Goal: Task Accomplishment & Management: Manage account settings

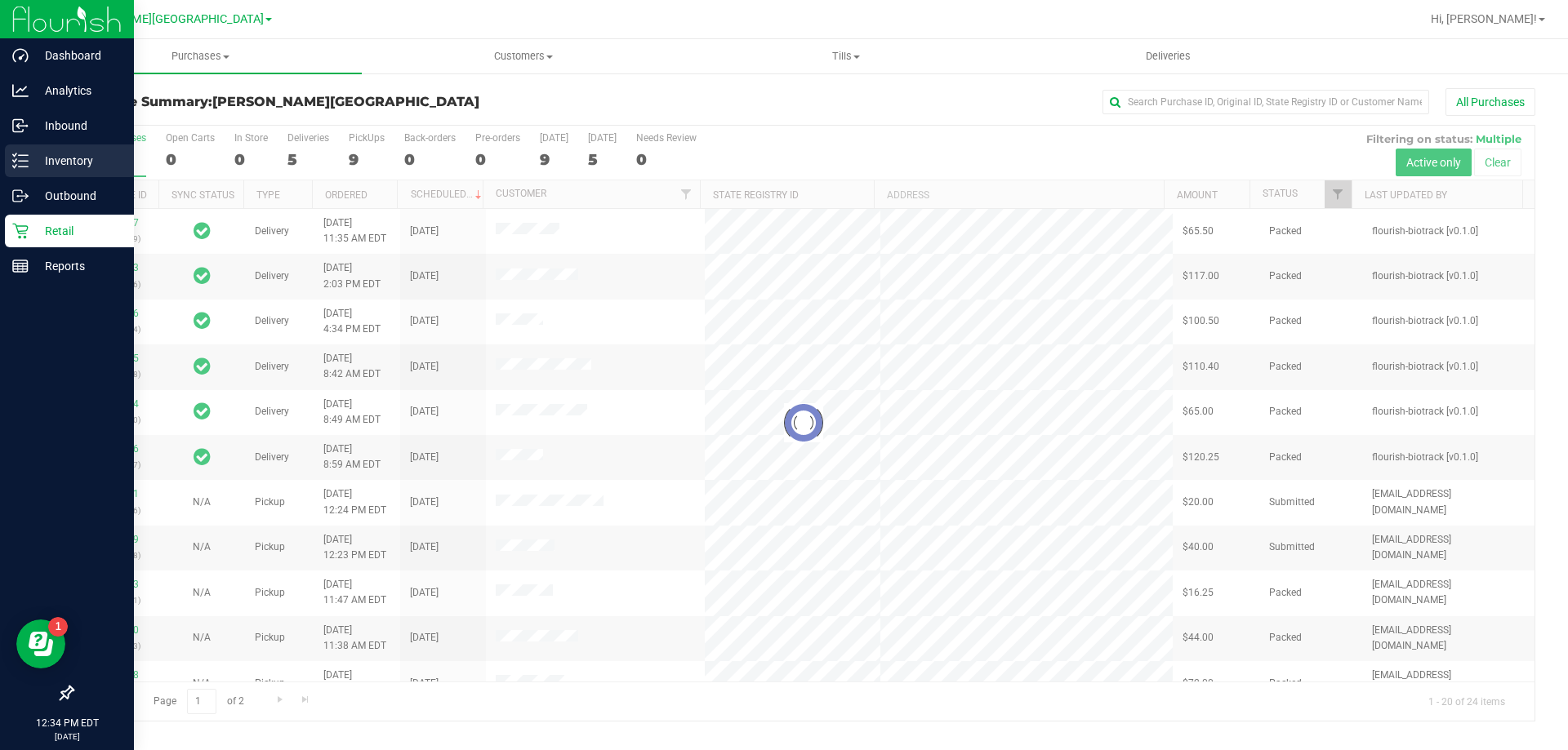
click at [23, 166] on icon at bounding box center [20, 160] width 16 height 16
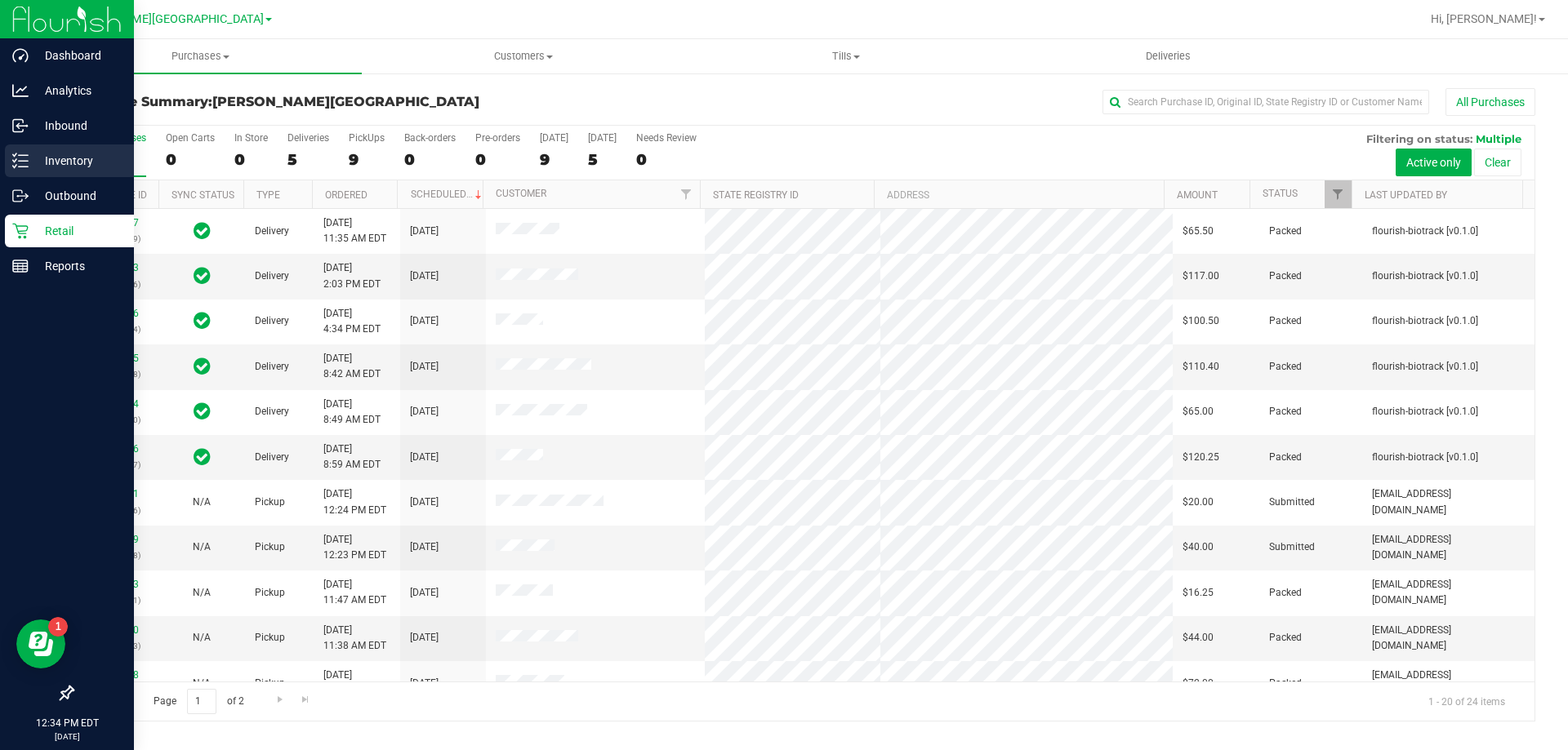
click at [27, 157] on icon at bounding box center [20, 160] width 16 height 16
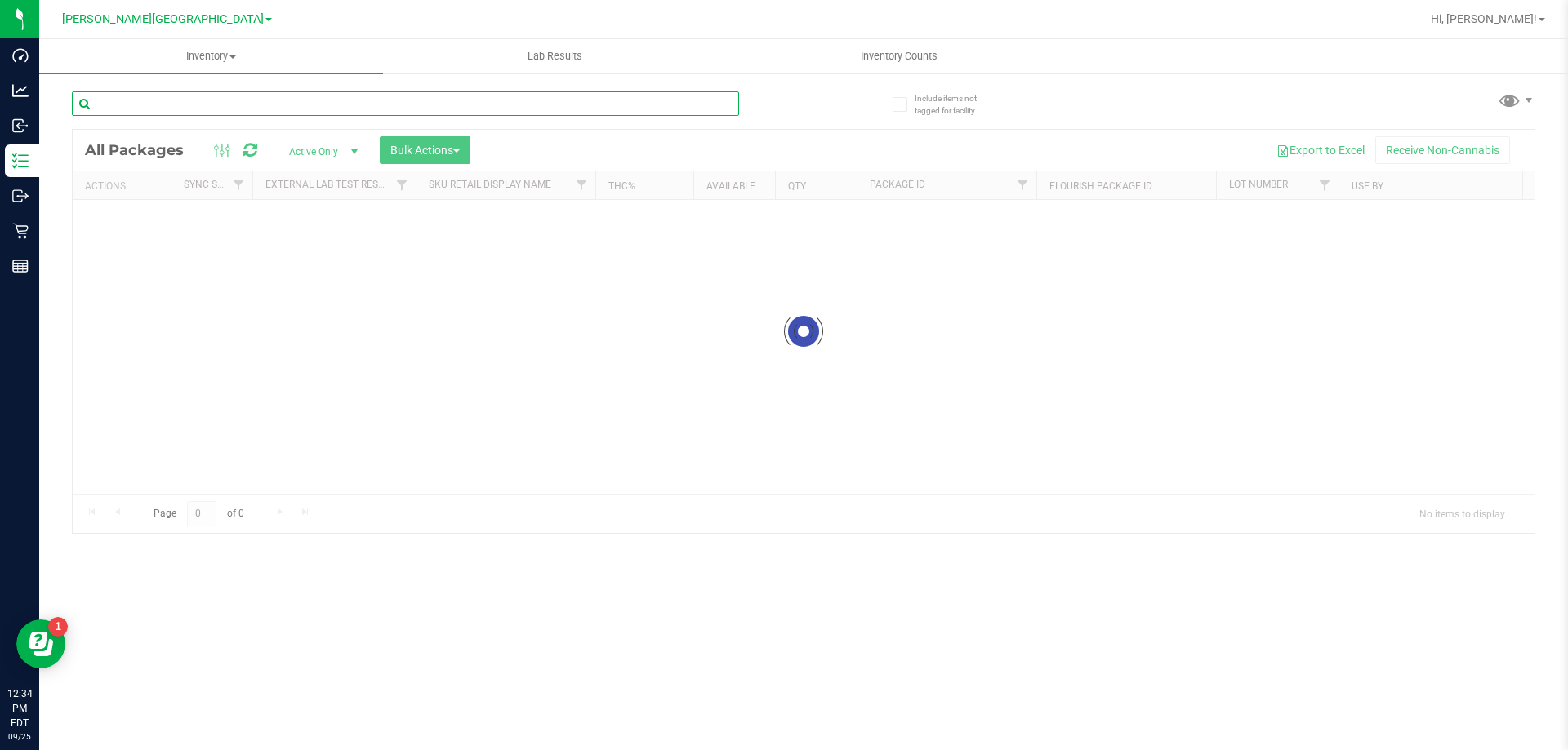
click at [342, 108] on input "text" at bounding box center [405, 104] width 667 height 24
click at [191, 110] on input "gpen" at bounding box center [405, 104] width 667 height 24
type input "Dash"
click at [219, 105] on input "Dash" at bounding box center [405, 104] width 667 height 24
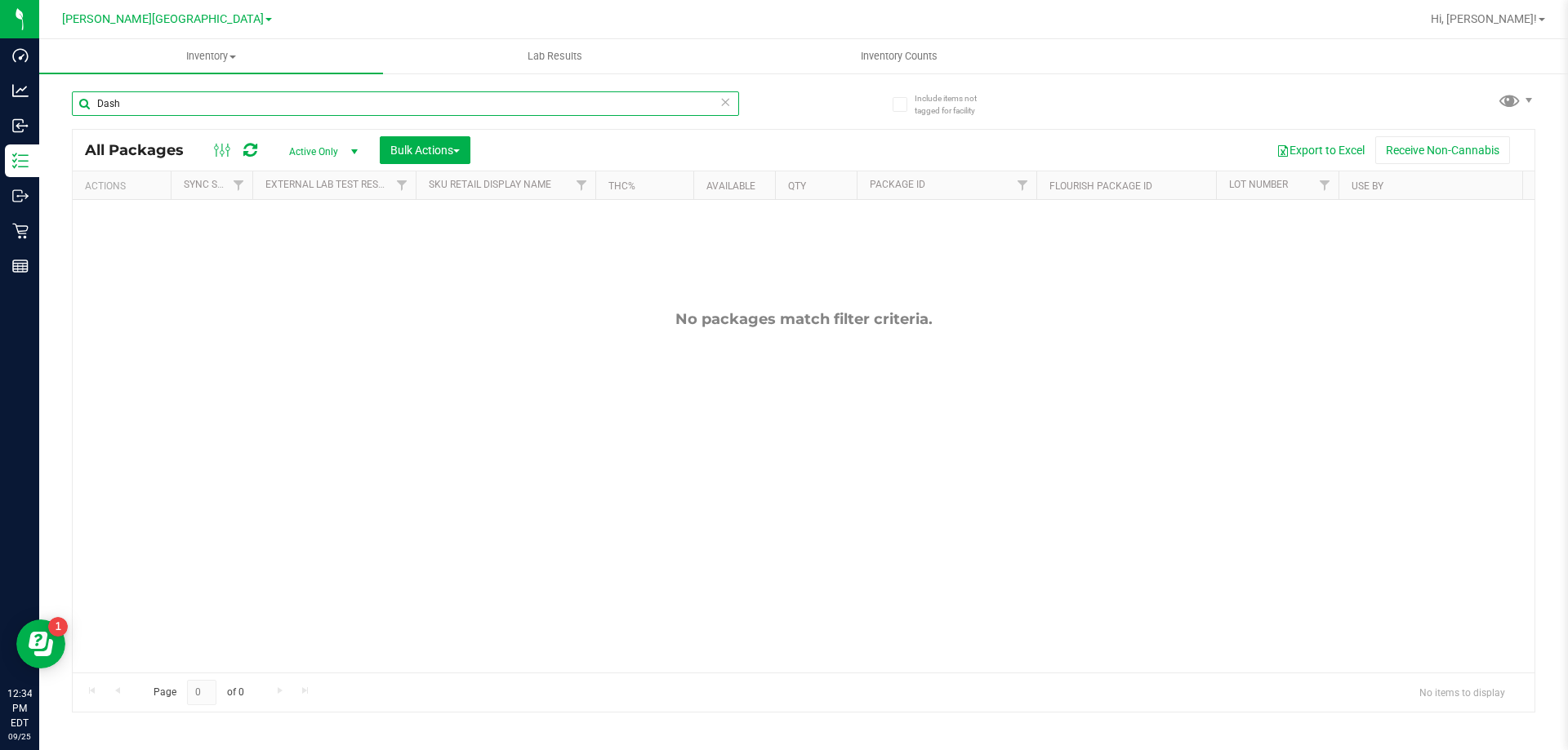
click at [219, 105] on input "Dash" at bounding box center [405, 104] width 667 height 24
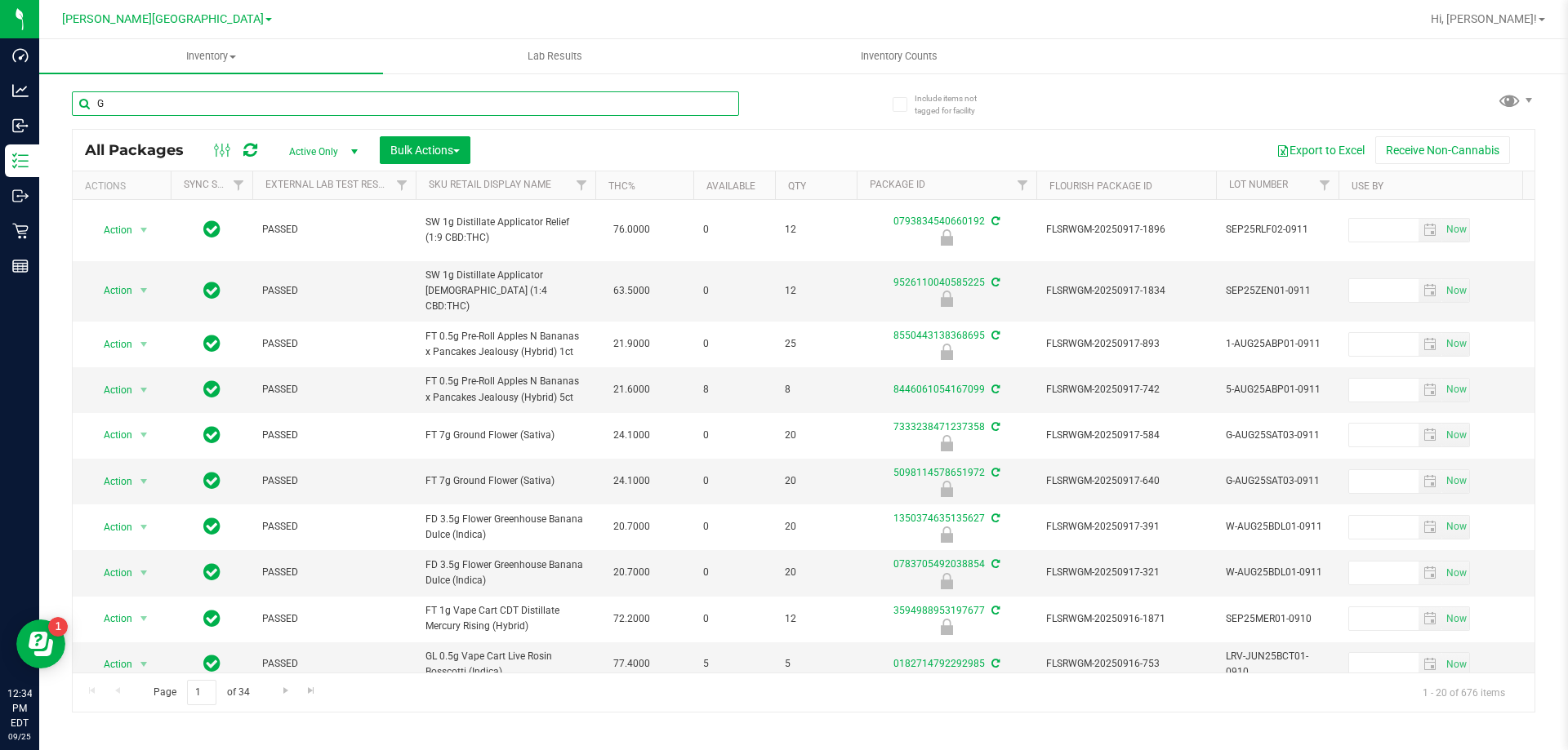
type input "G"
type input "2026-03-16"
click at [293, 114] on input "G" at bounding box center [405, 104] width 667 height 24
click at [168, 99] on input "G" at bounding box center [405, 104] width 667 height 24
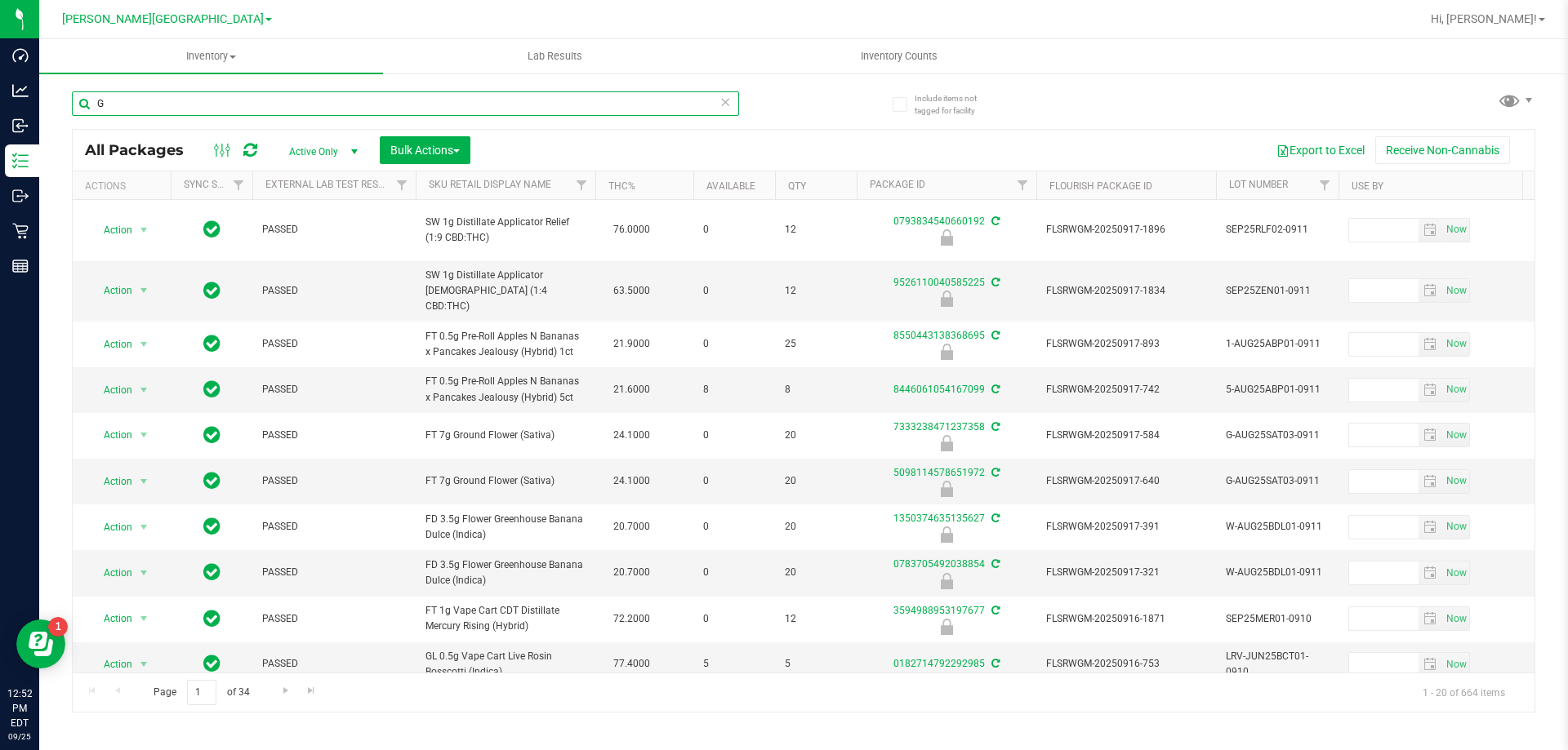
click at [168, 99] on input "G" at bounding box center [405, 104] width 667 height 24
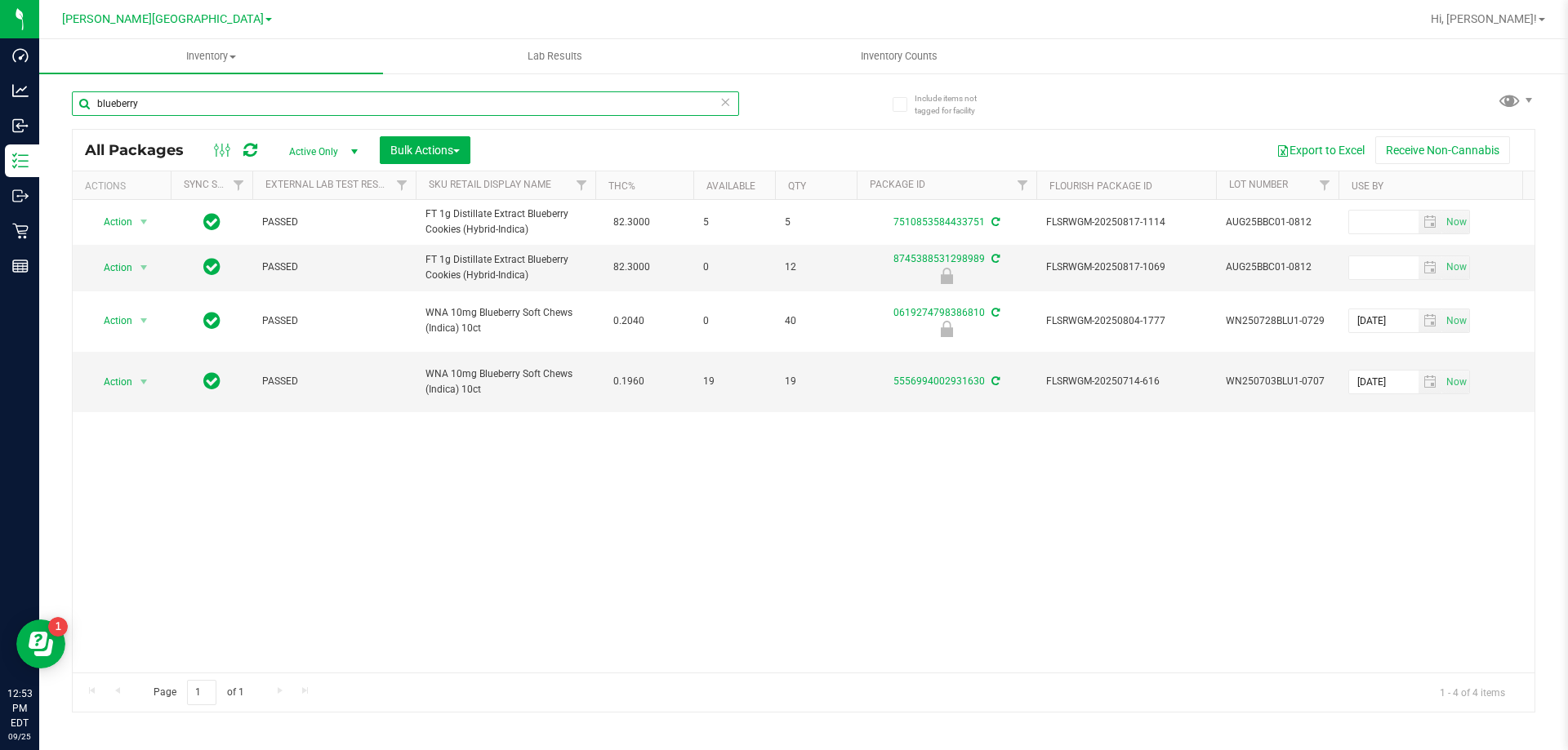
type input "blueberry"
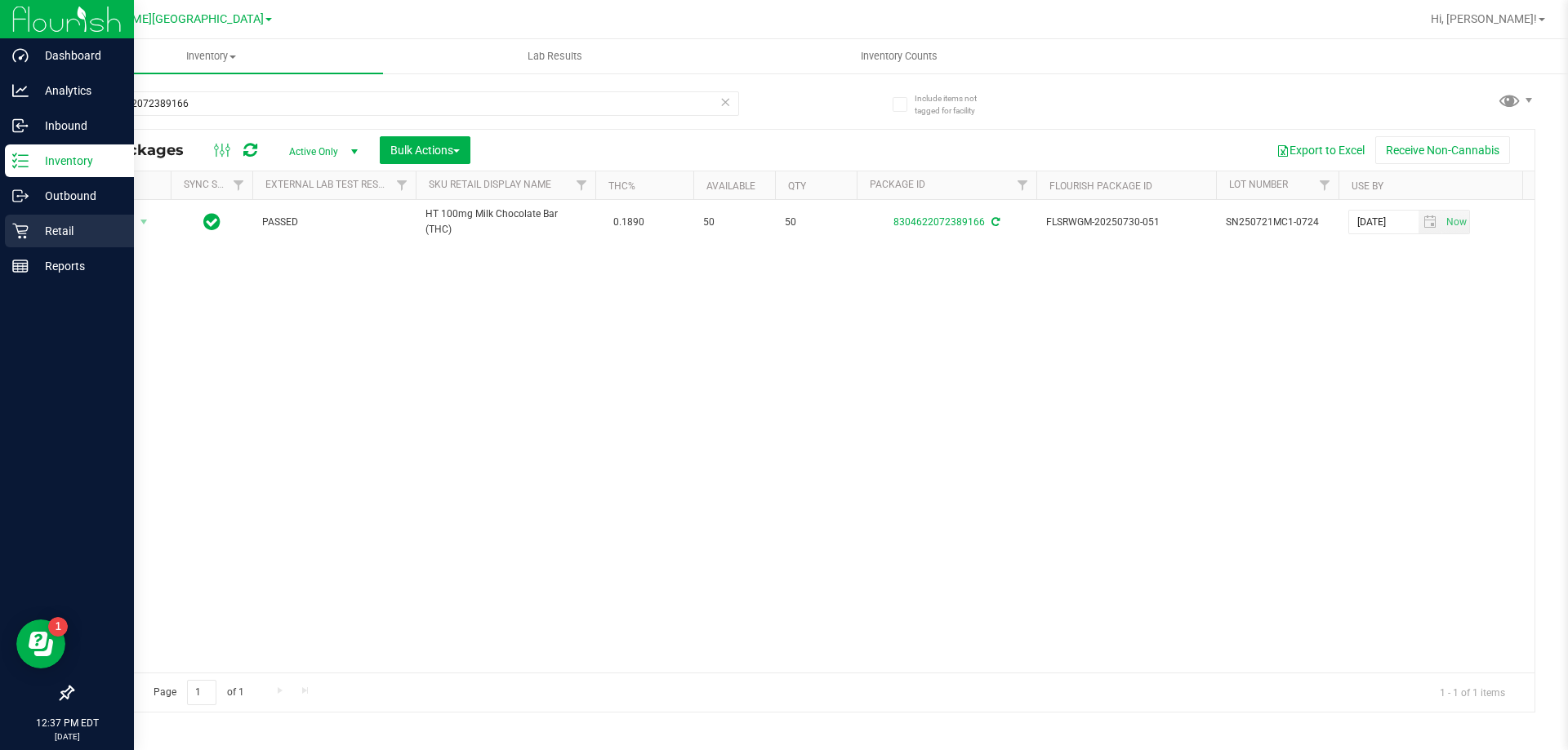
click at [53, 235] on p "Retail" at bounding box center [77, 231] width 98 height 20
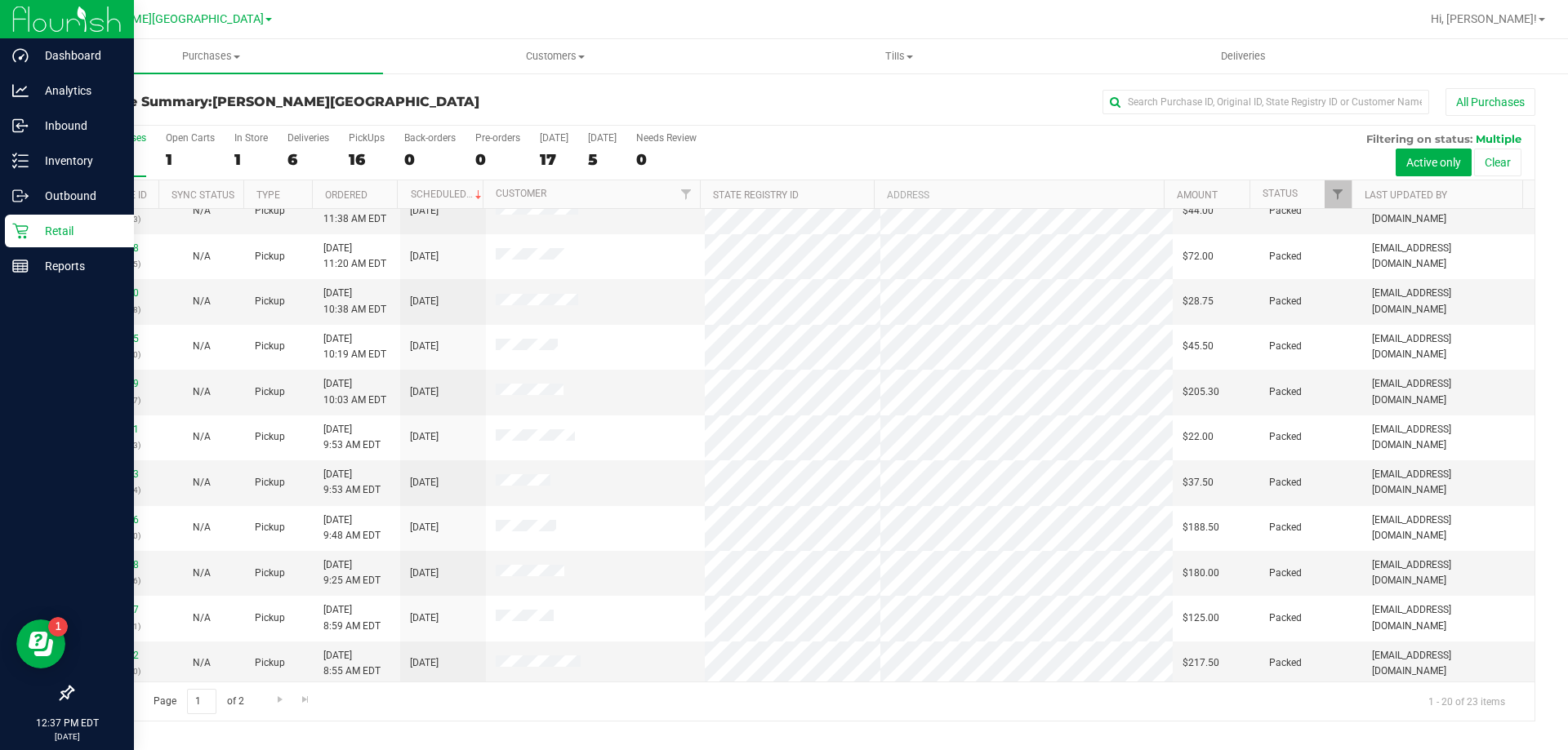
scroll to position [431, 0]
click at [280, 700] on span "Go to the next page" at bounding box center [280, 700] width 13 height 13
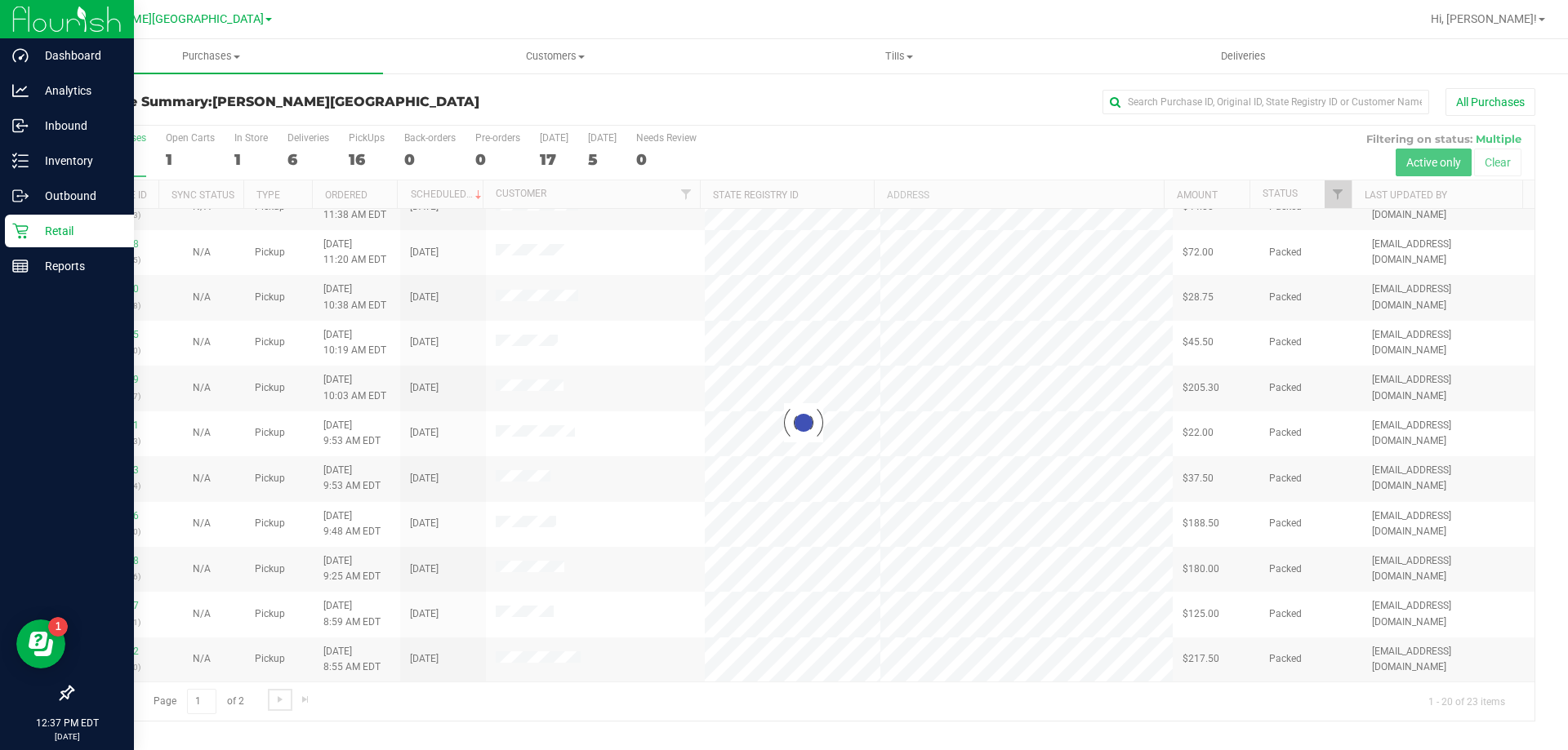
scroll to position [0, 0]
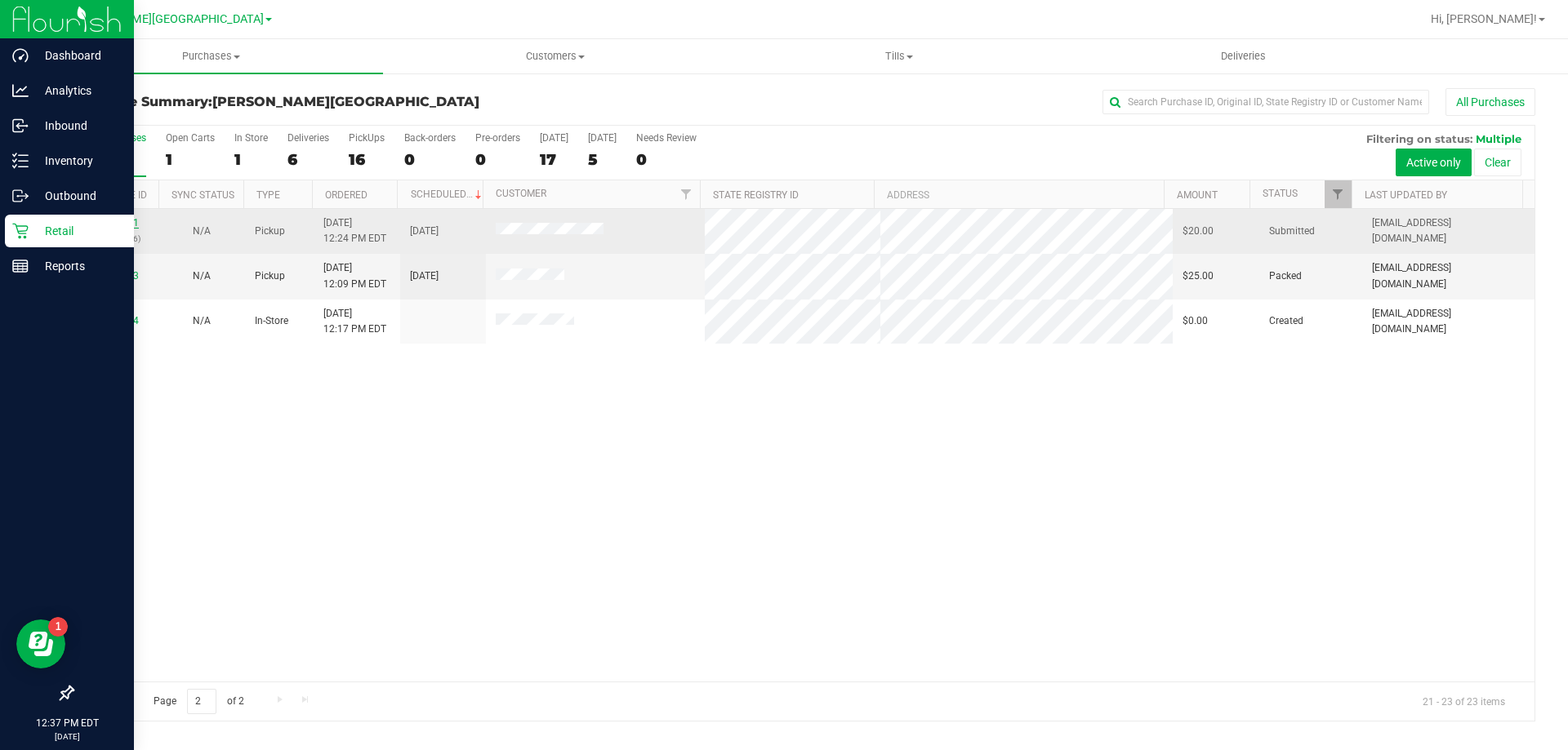
click at [120, 222] on link "12003191" at bounding box center [116, 223] width 46 height 11
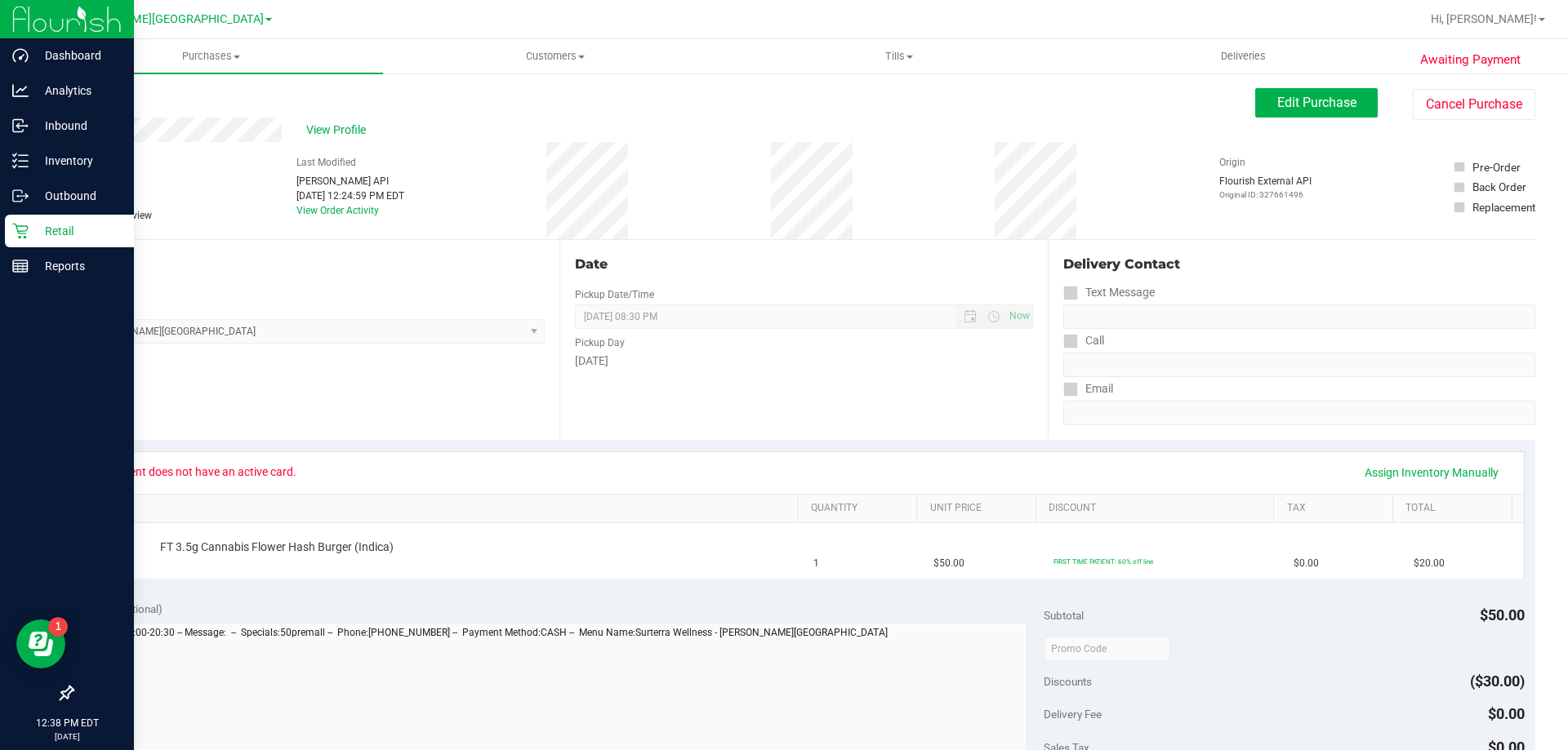
click at [816, 185] on div "# 12003191 BioTrack ID: - Submitted Needs review Last Modified Jane API Sep 25,…" at bounding box center [803, 190] width 1464 height 97
click at [1285, 106] on span "Edit Purchase" at bounding box center [1317, 103] width 79 height 15
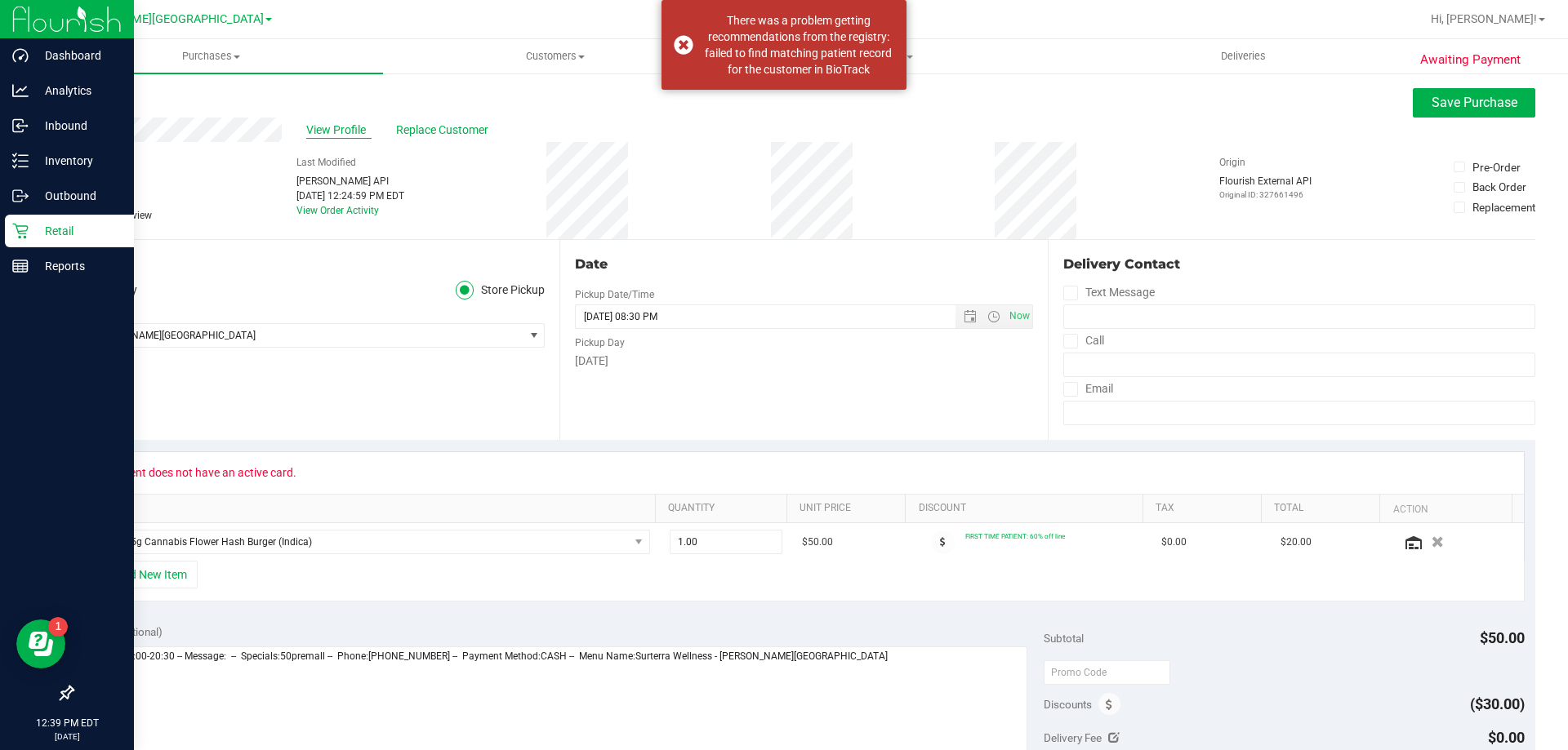
click at [327, 128] on span "View Profile" at bounding box center [338, 130] width 65 height 17
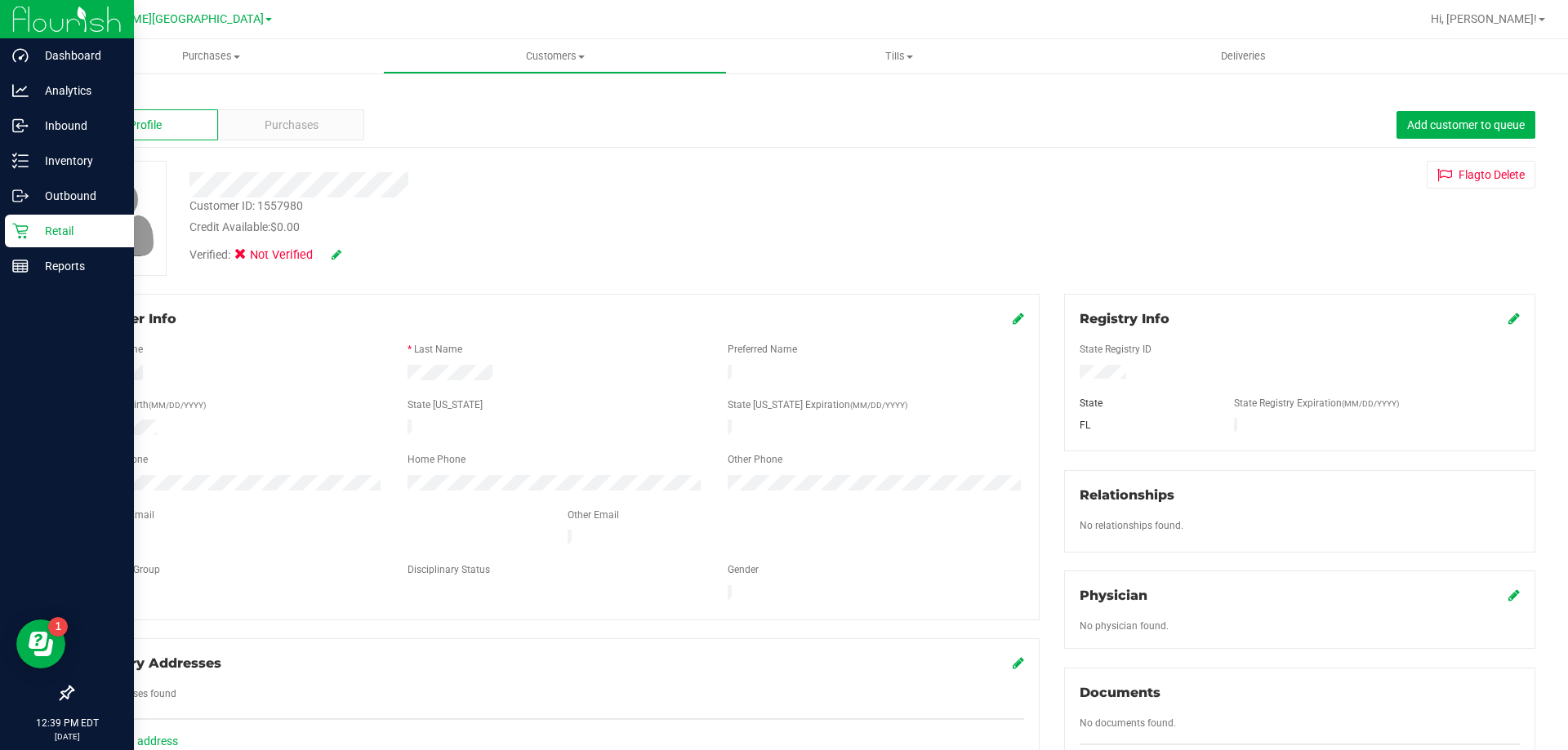
click at [1508, 318] on icon at bounding box center [1513, 318] width 11 height 13
click at [1505, 324] on icon at bounding box center [1512, 320] width 15 height 13
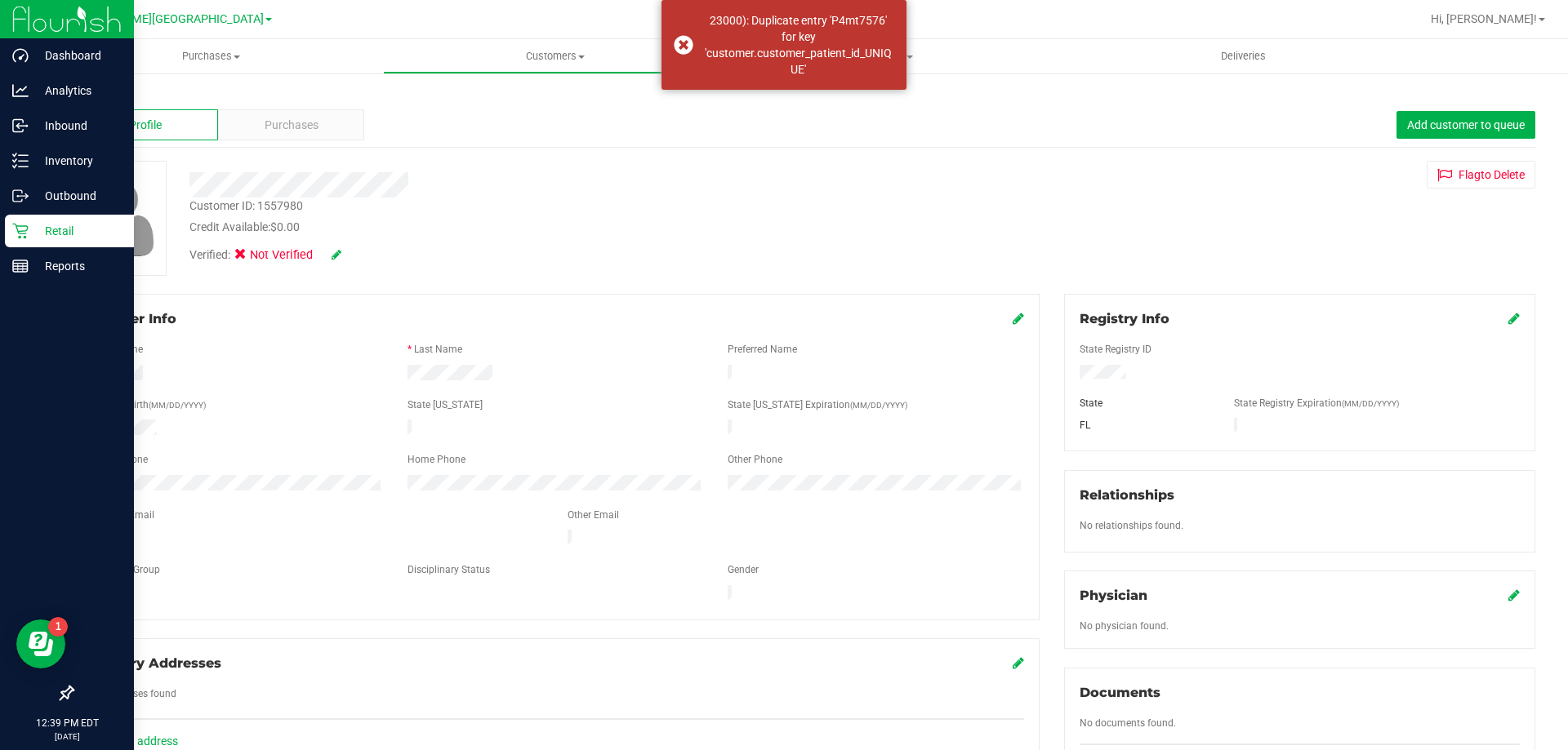
click at [1013, 322] on icon at bounding box center [1018, 318] width 11 height 13
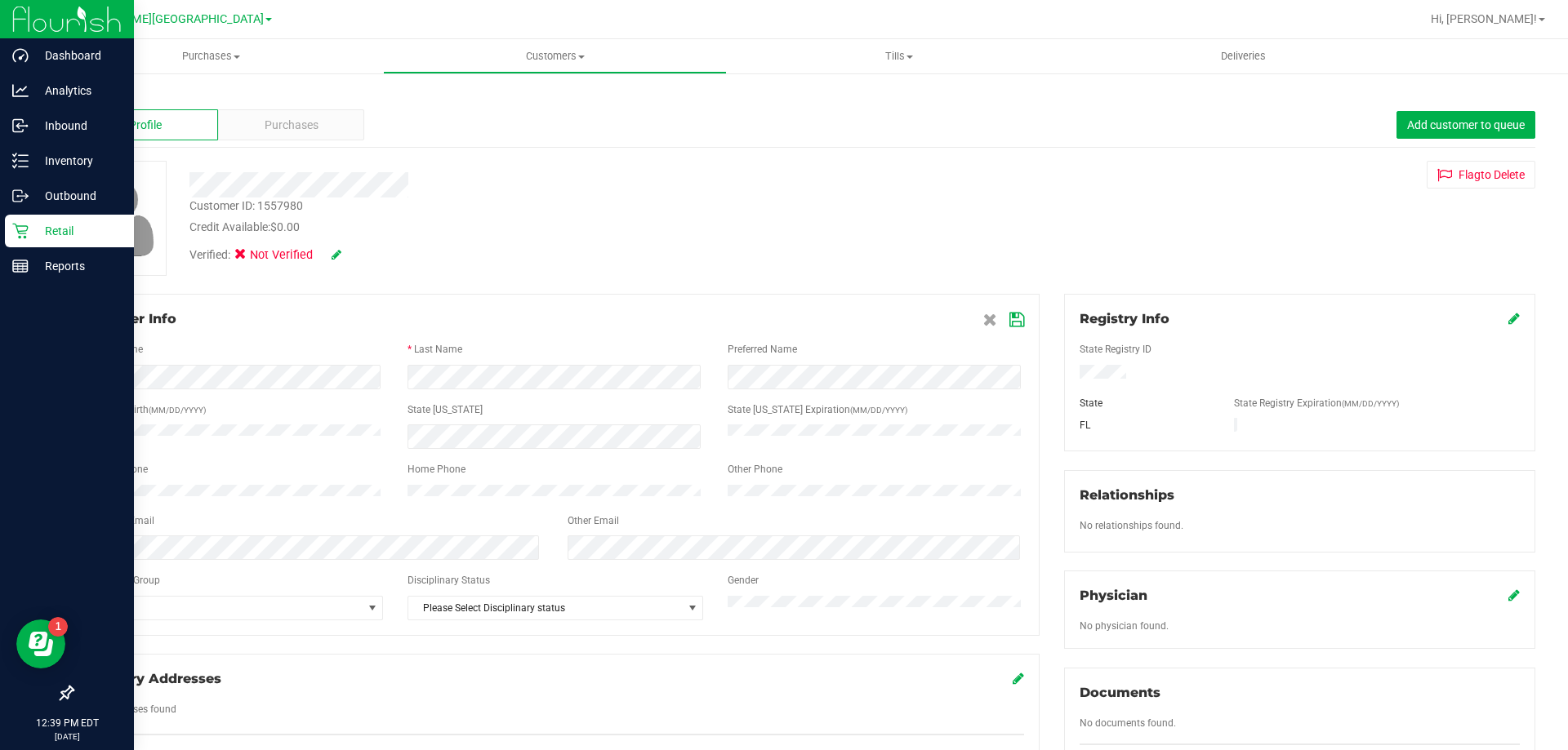
click at [334, 252] on icon at bounding box center [336, 255] width 9 height 11
click at [235, 258] on span "Verified:" at bounding box center [213, 257] width 48 height 22
click at [245, 257] on icon at bounding box center [245, 257] width 10 height 0
click at [0, 0] on input "Medical" at bounding box center [0, 0] width 0 height 0
click at [360, 255] on icon at bounding box center [359, 255] width 13 height 11
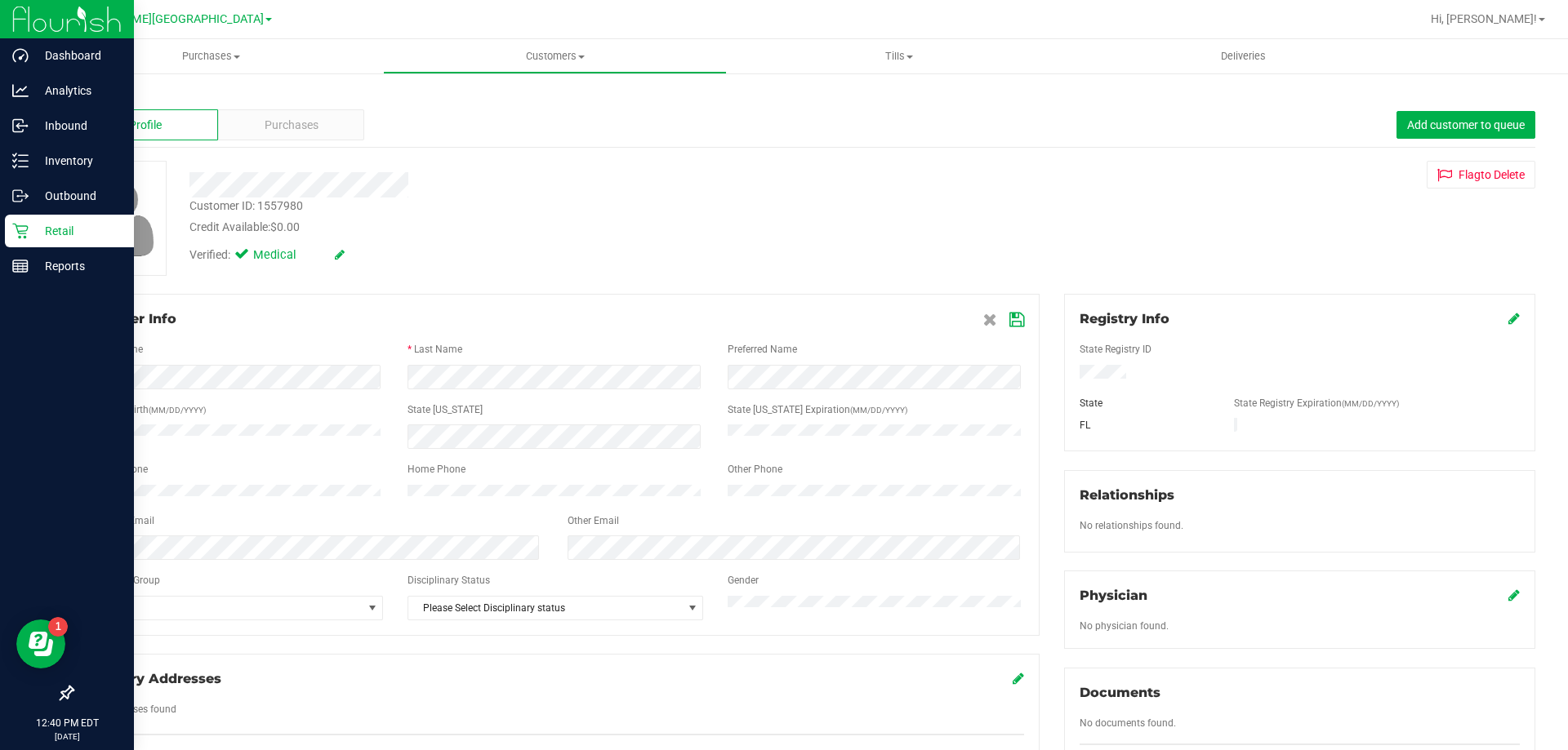
click at [89, 98] on link "Back" at bounding box center [85, 95] width 27 height 11
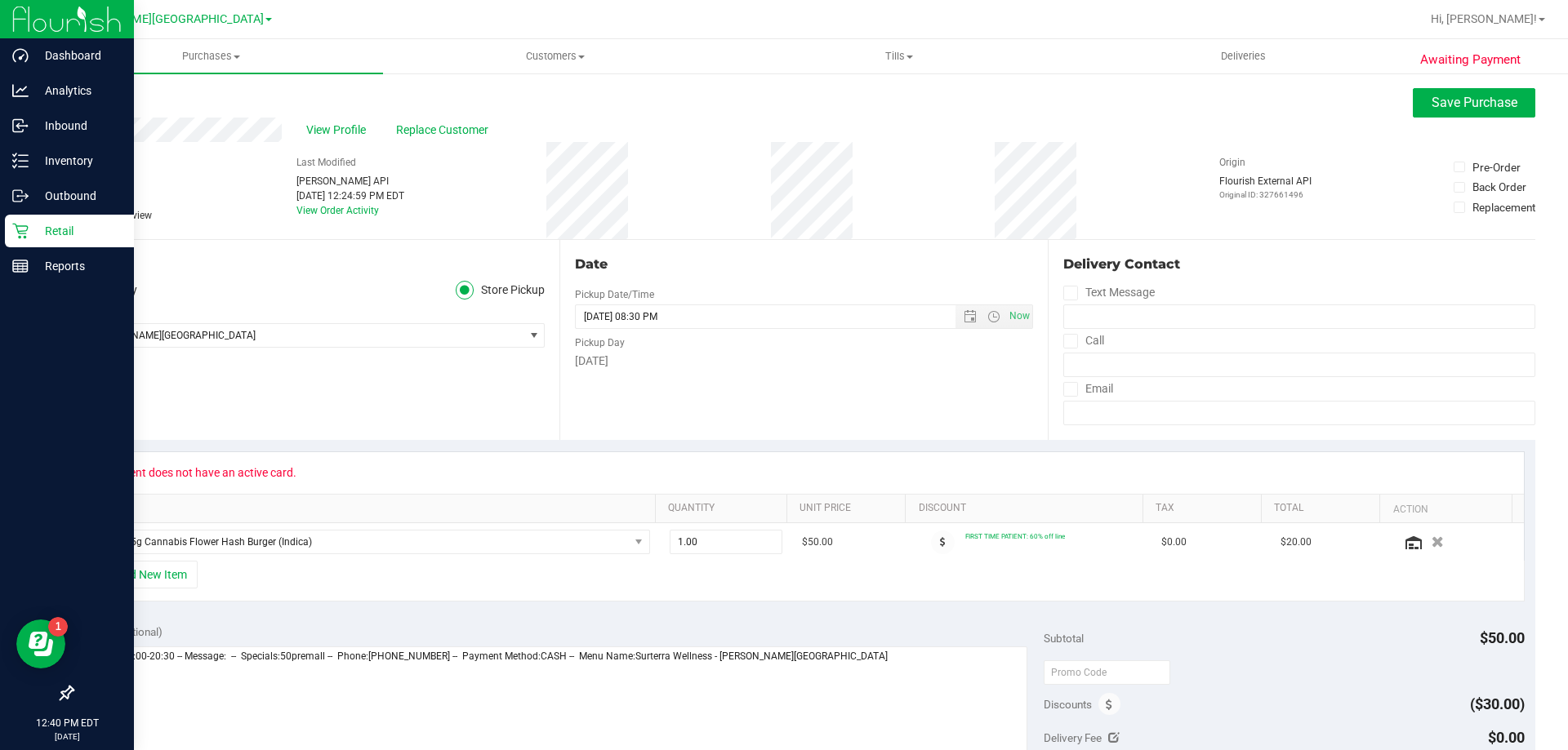
click at [79, 101] on link "Back" at bounding box center [84, 98] width 24 height 11
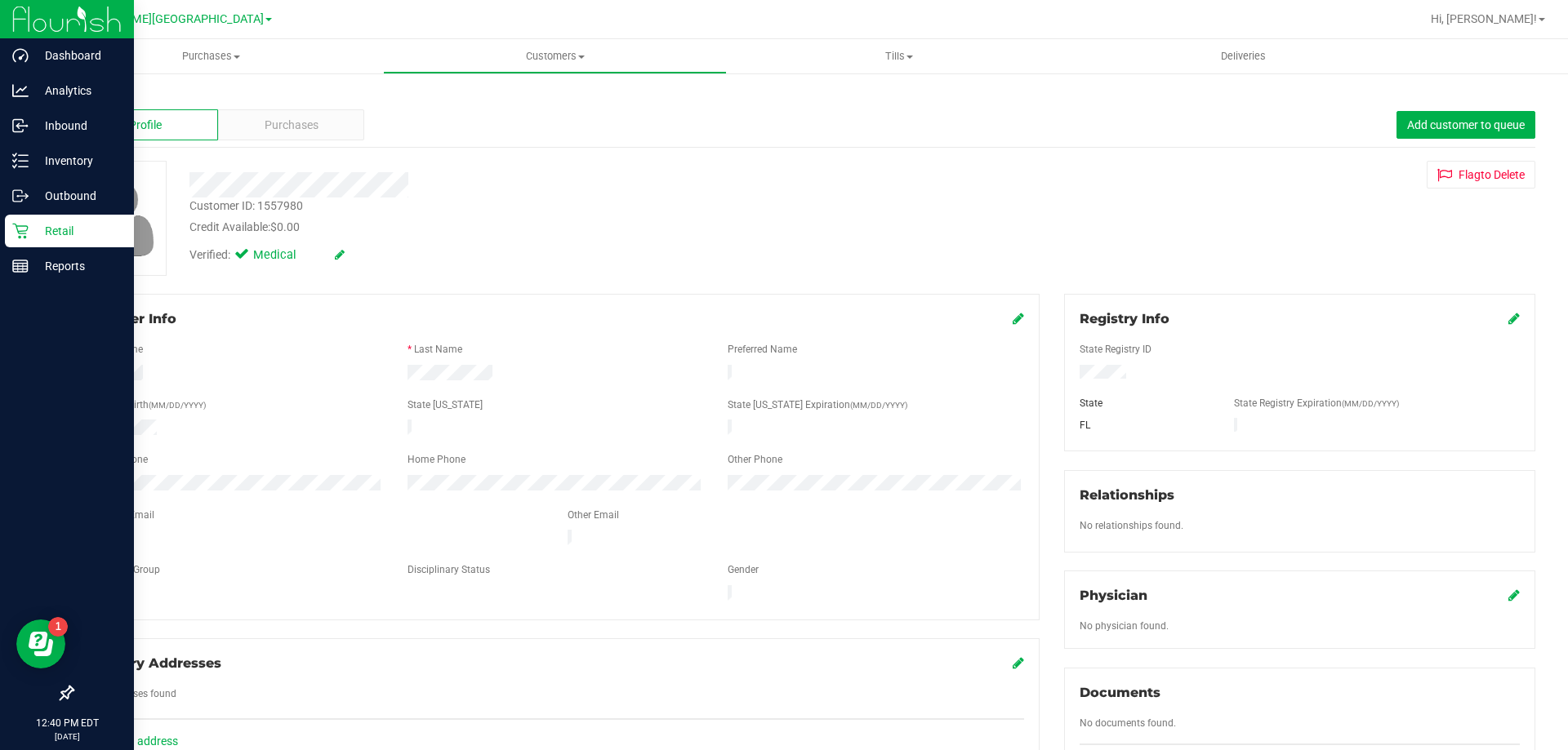
click at [17, 229] on icon at bounding box center [20, 231] width 15 height 15
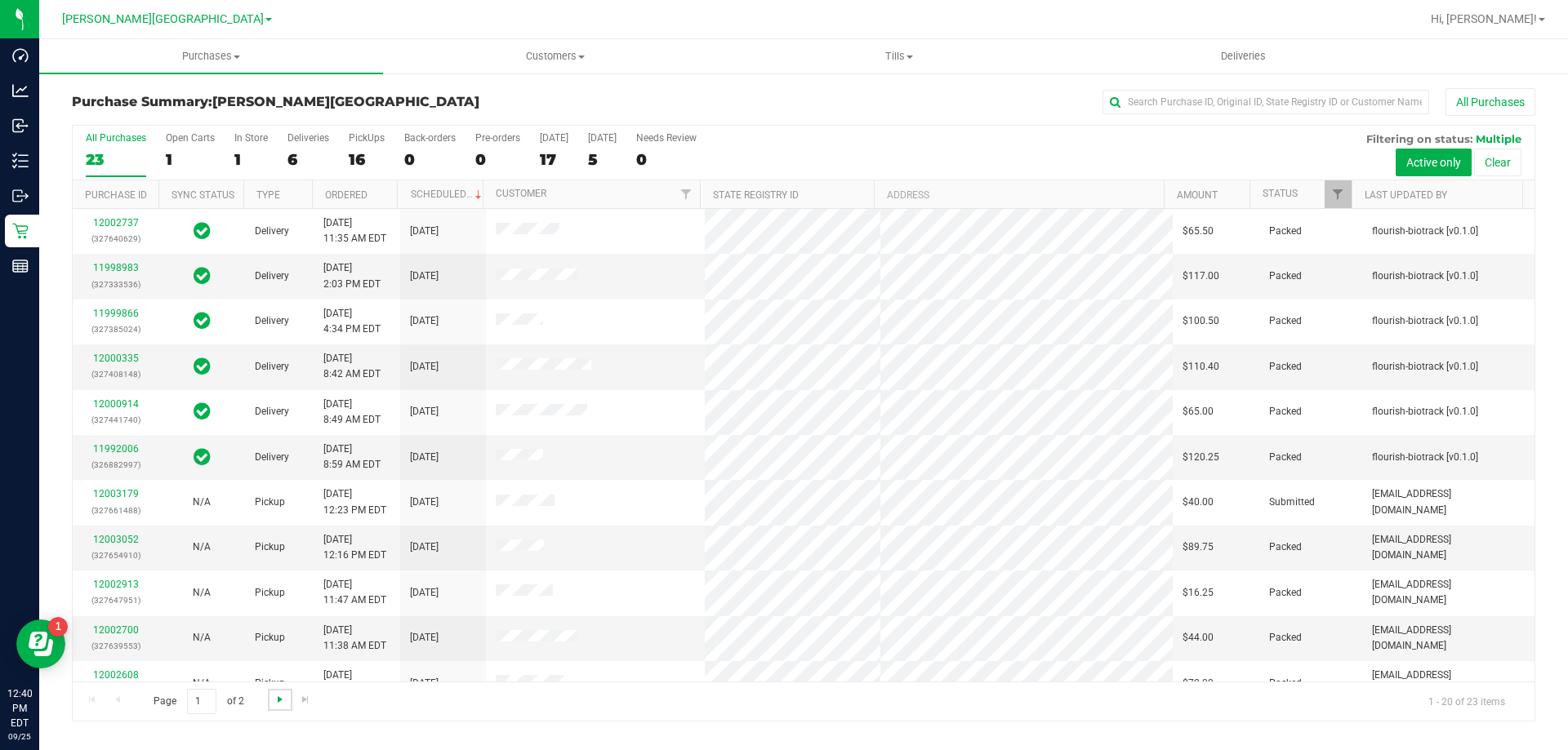
click at [277, 705] on span "Go to the next page" at bounding box center [280, 700] width 13 height 13
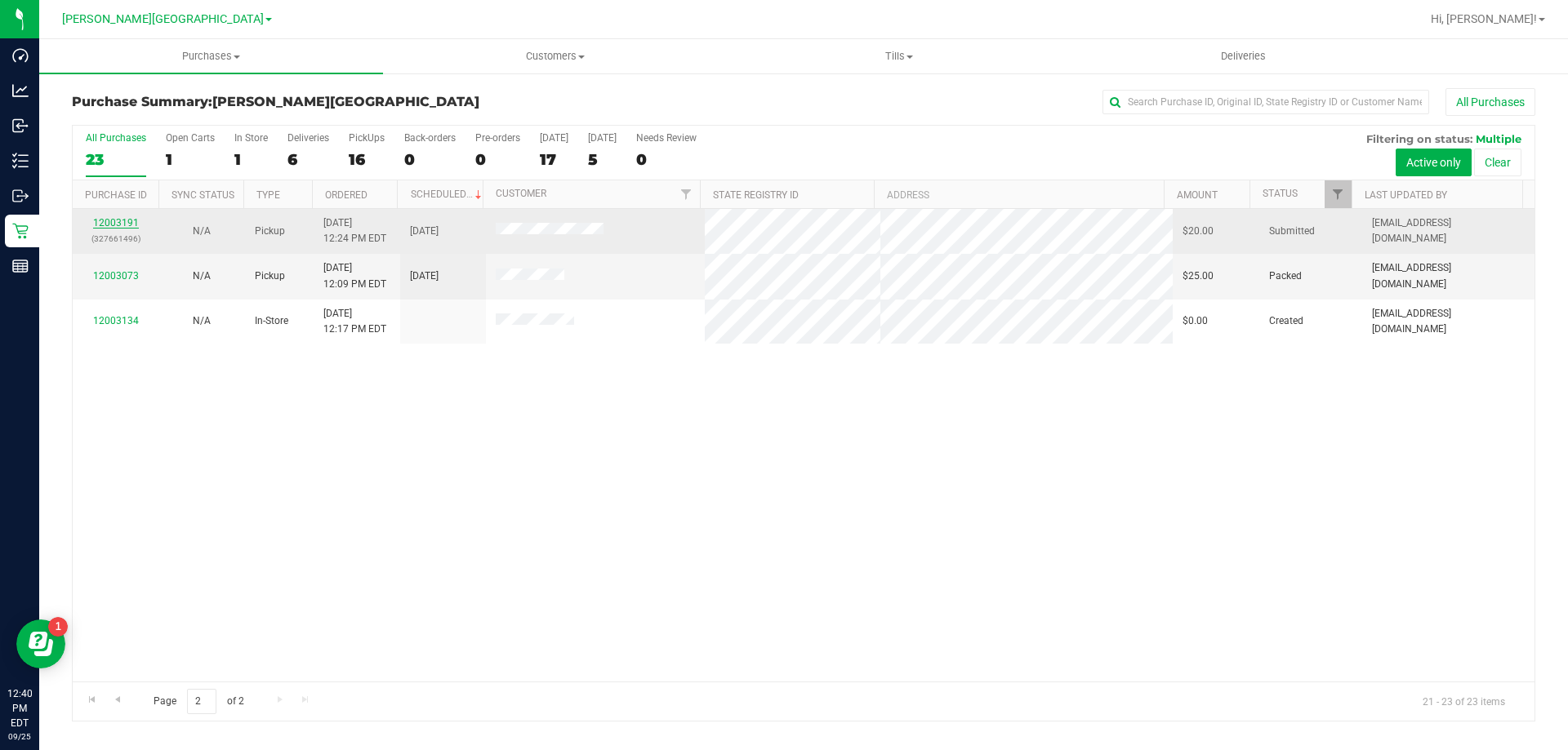
click at [106, 225] on link "12003191" at bounding box center [116, 223] width 46 height 11
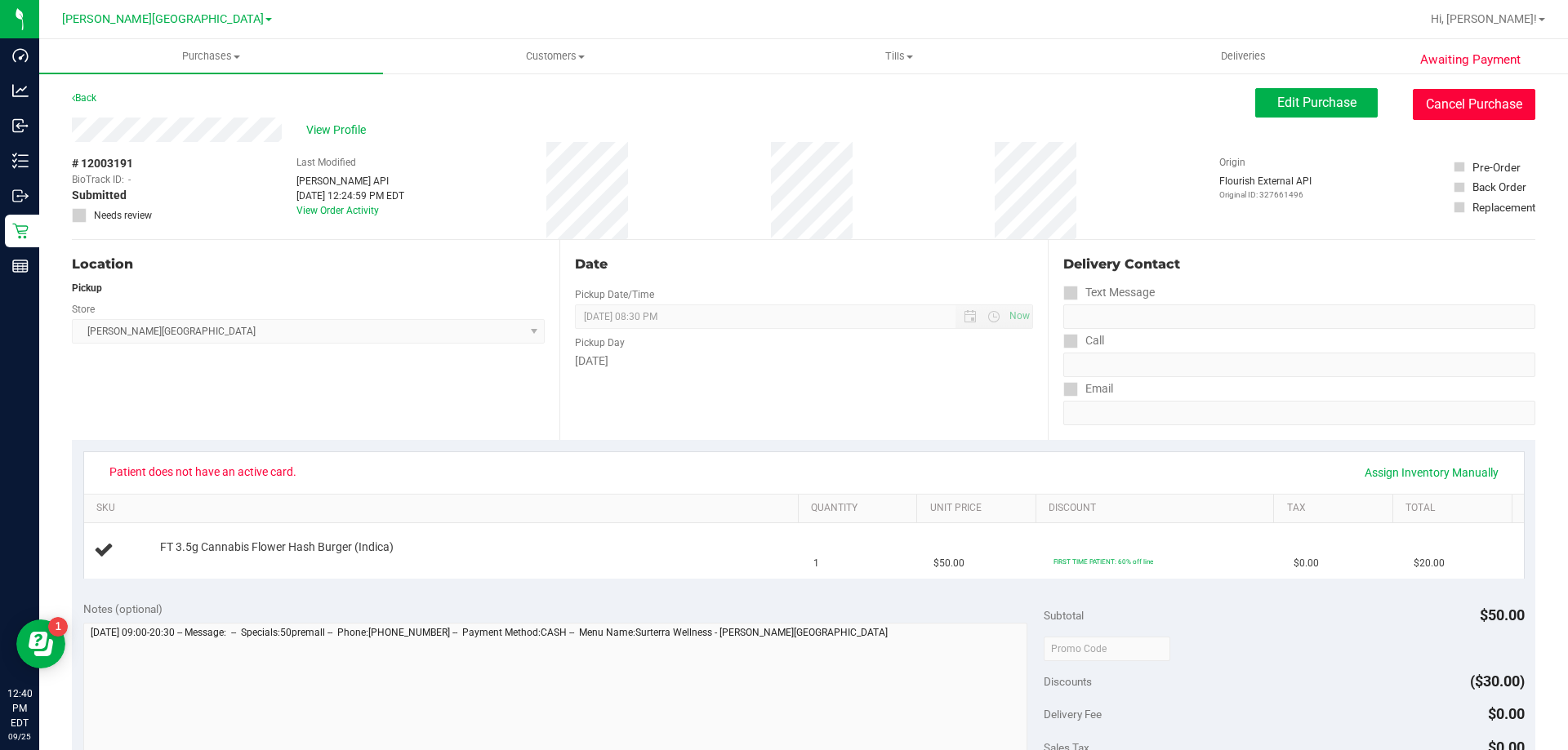
click at [1438, 91] on button "Cancel Purchase" at bounding box center [1474, 104] width 122 height 31
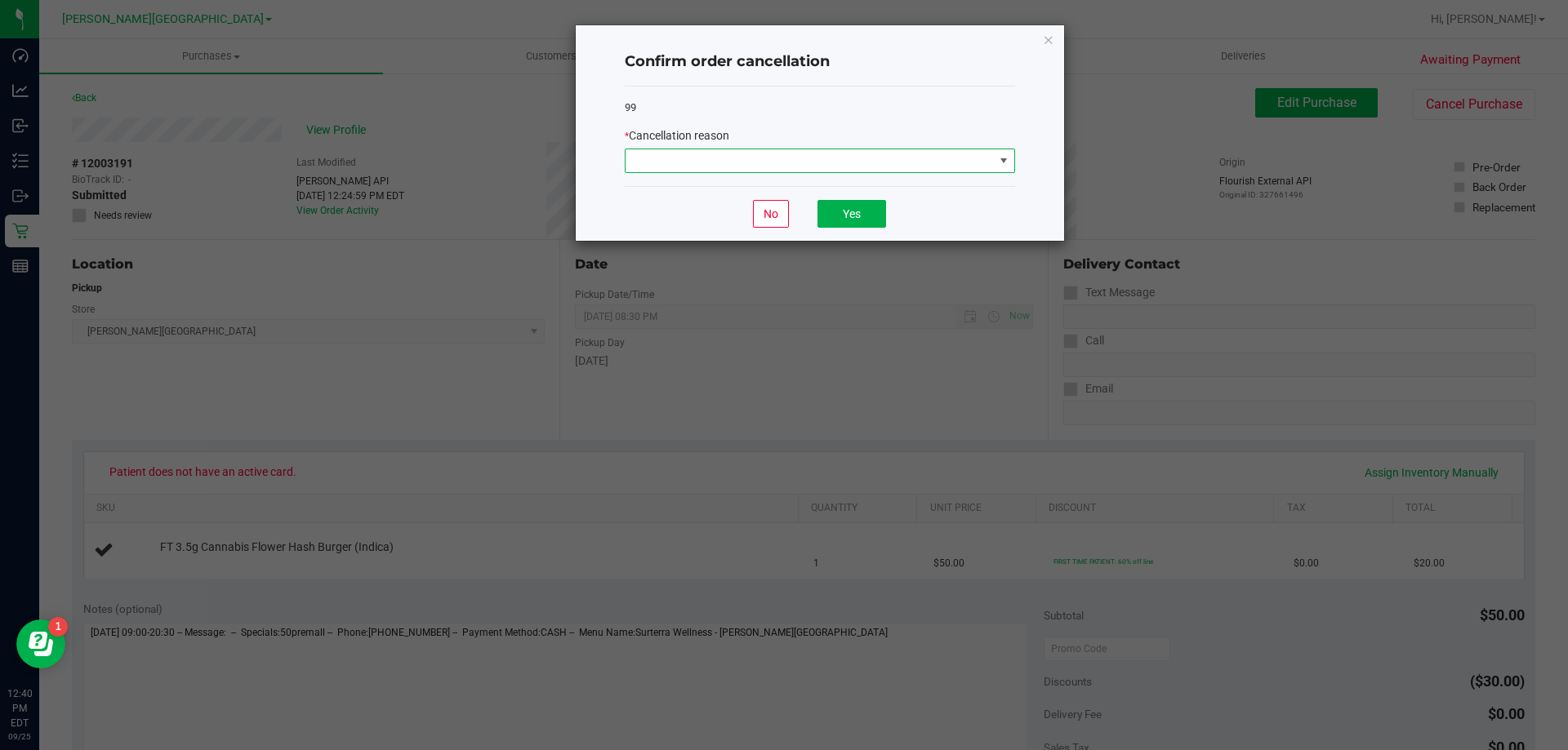
click at [722, 159] on span at bounding box center [809, 161] width 368 height 23
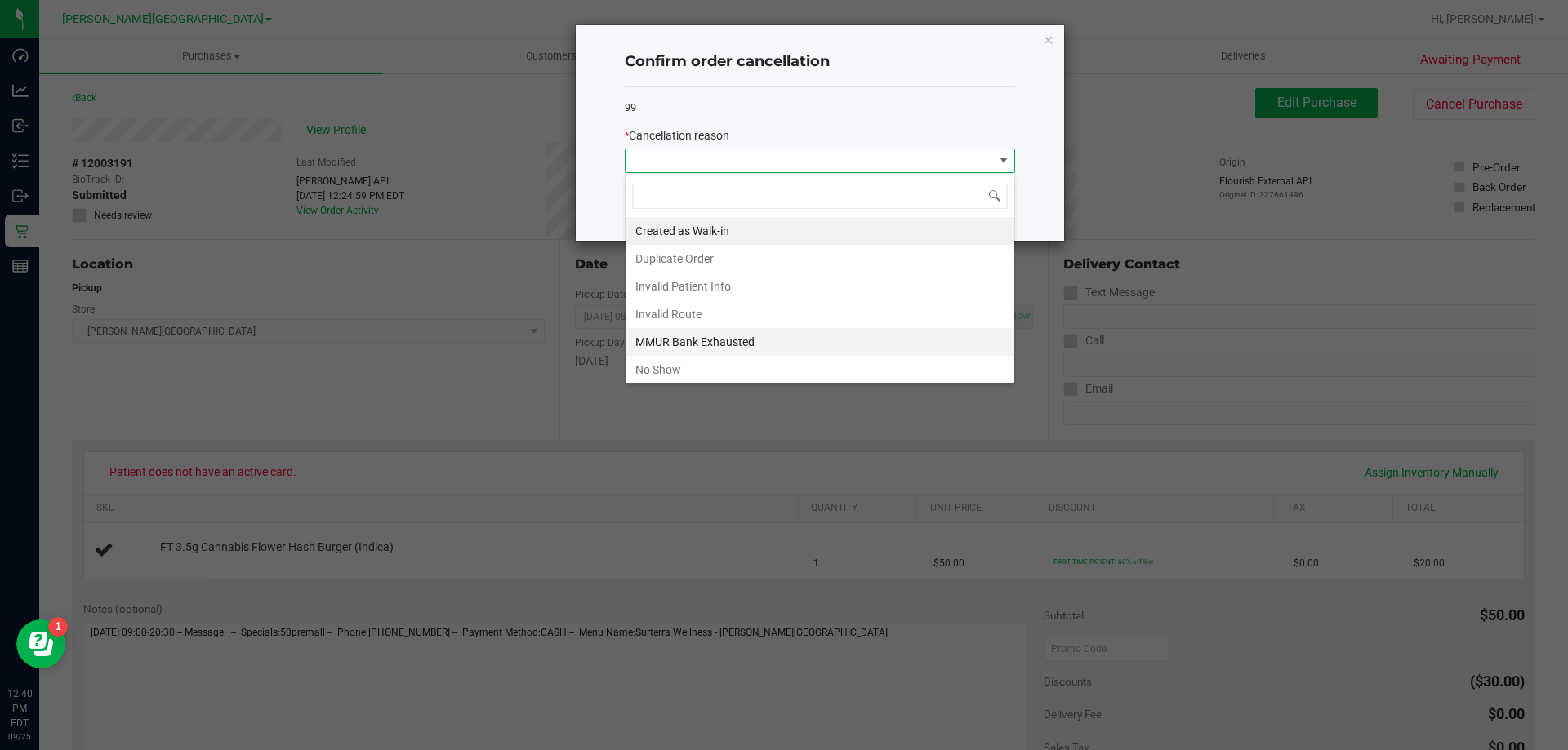
scroll to position [24, 391]
click at [710, 367] on li "No Show" at bounding box center [820, 369] width 389 height 27
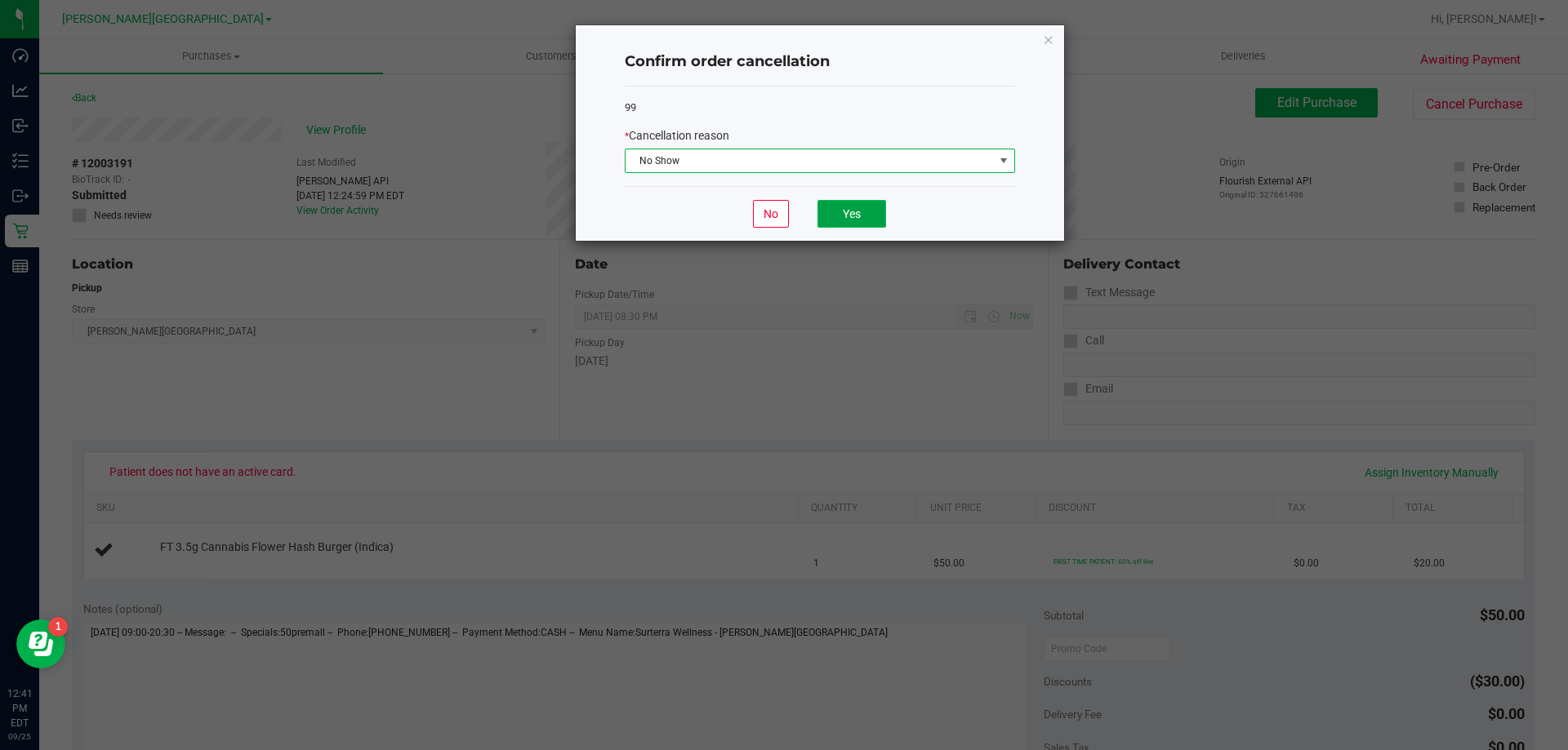
click at [851, 206] on button "Yes" at bounding box center [851, 214] width 69 height 27
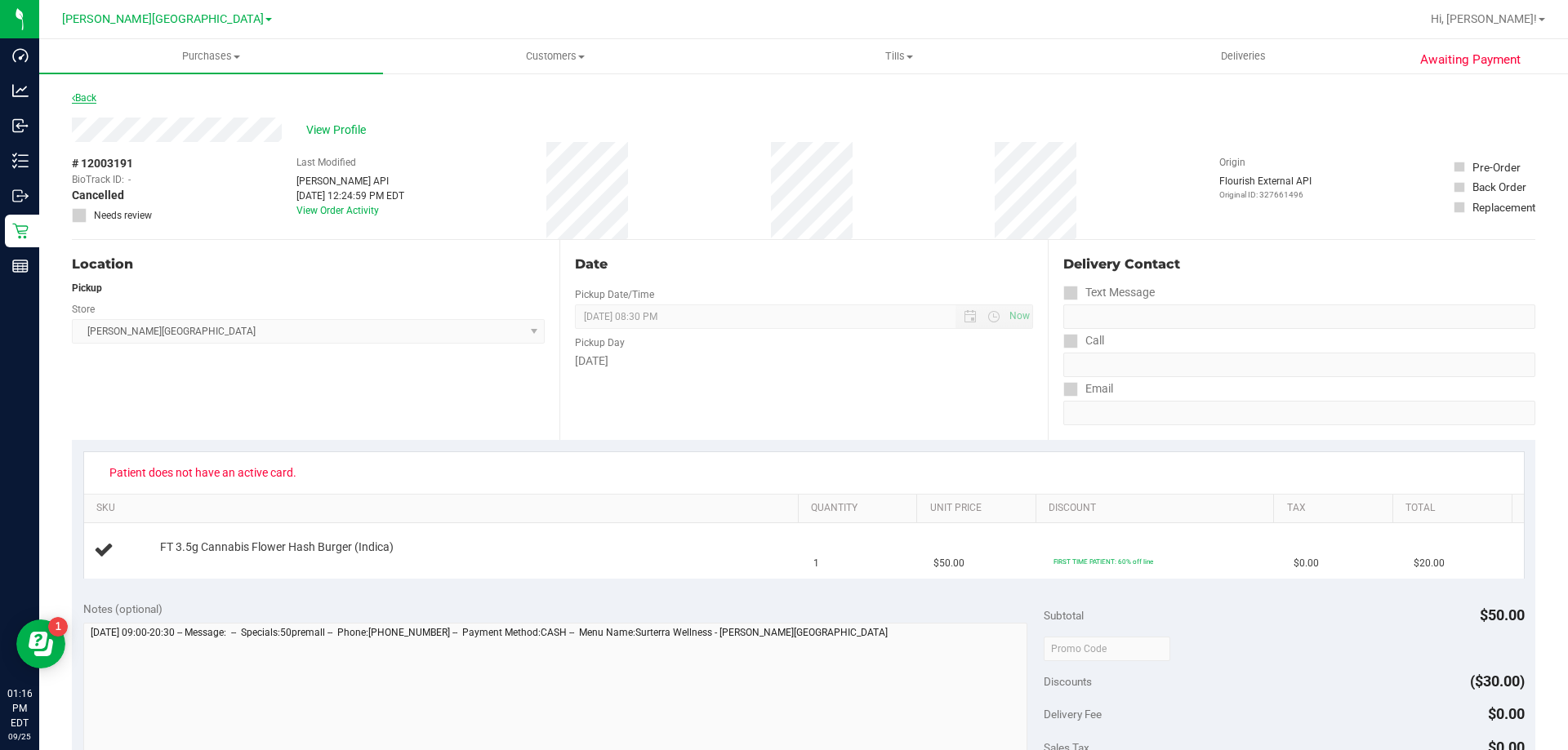
click at [89, 99] on link "Back" at bounding box center [84, 98] width 24 height 11
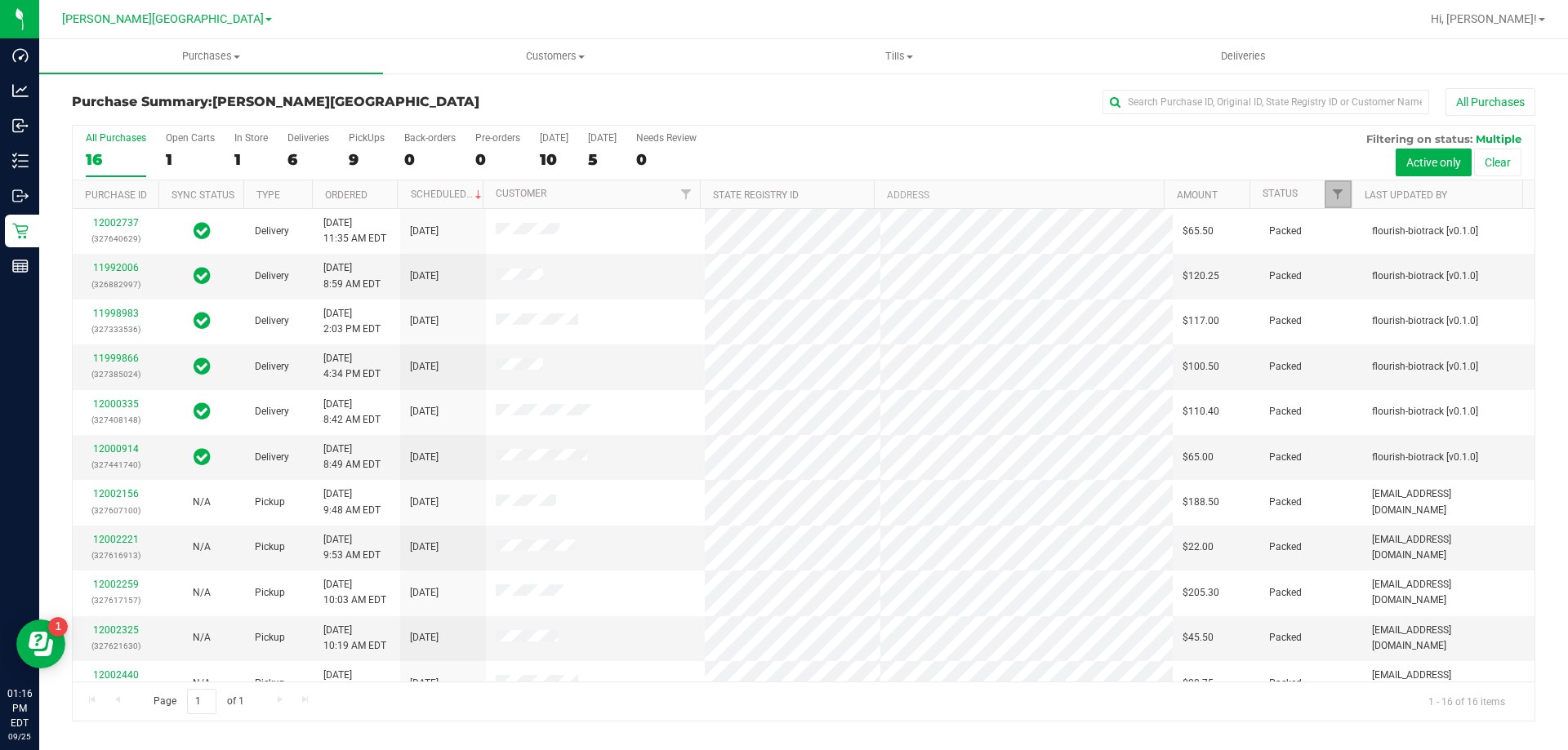
click at [1336, 199] on span "Filter" at bounding box center [1337, 195] width 13 height 13
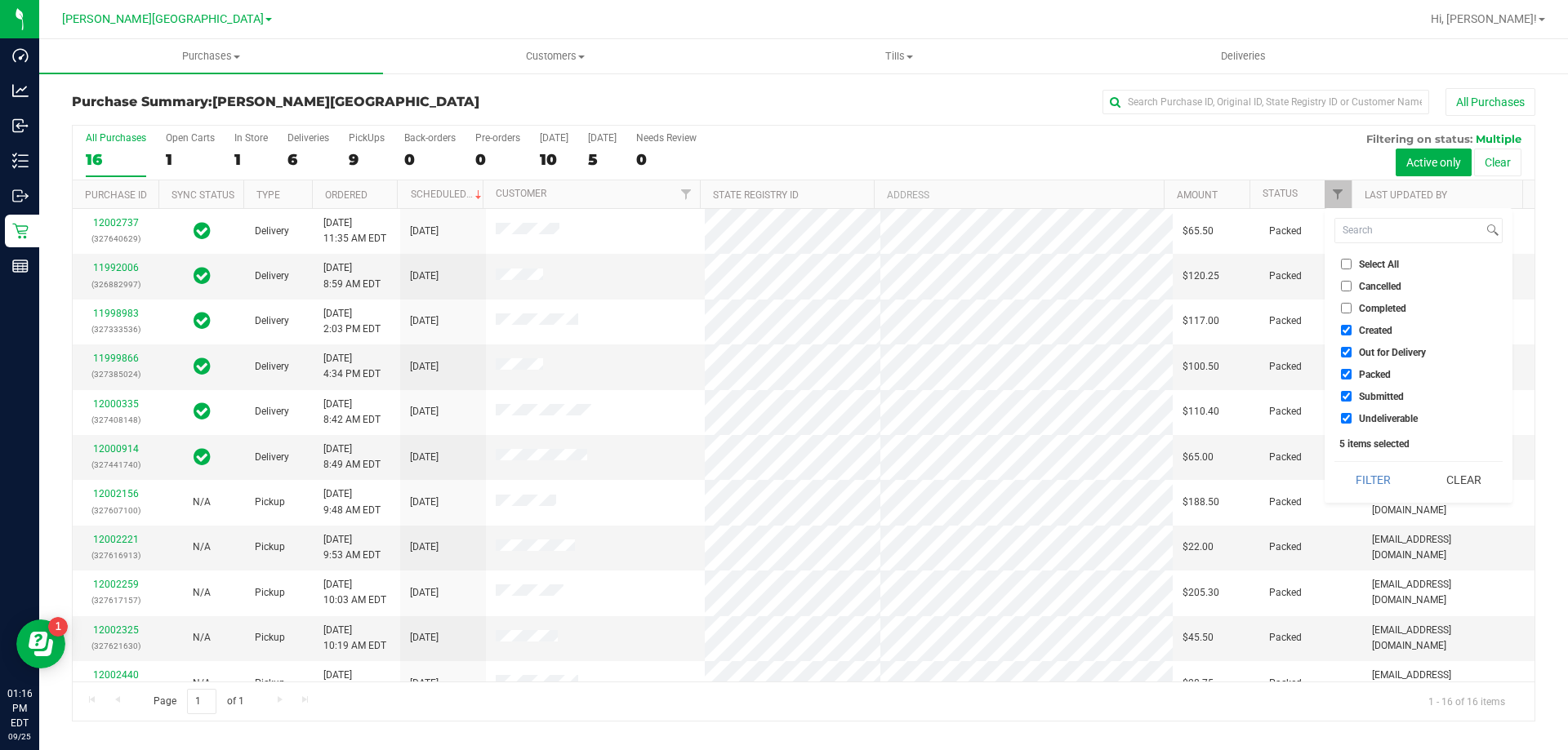
click at [1344, 329] on input "Created" at bounding box center [1345, 329] width 10 height 10
checkbox input "false"
click at [1348, 353] on input "Out for Delivery" at bounding box center [1345, 352] width 10 height 10
checkbox input "false"
click at [1348, 373] on input "Packed" at bounding box center [1345, 374] width 10 height 10
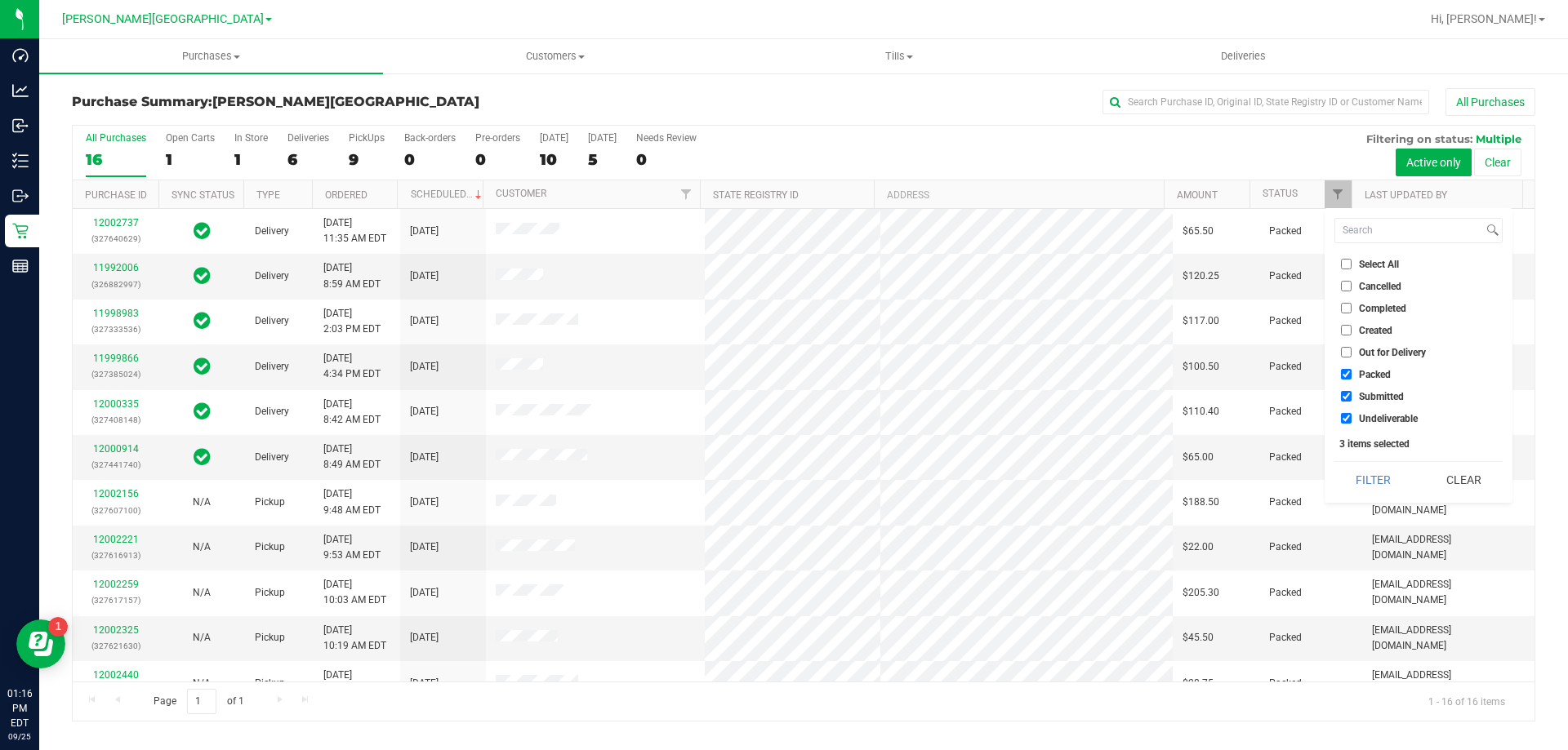
checkbox input "false"
click at [1347, 421] on input "Undeliverable" at bounding box center [1345, 418] width 10 height 10
checkbox input "false"
click at [1370, 480] on button "Filter" at bounding box center [1372, 480] width 78 height 36
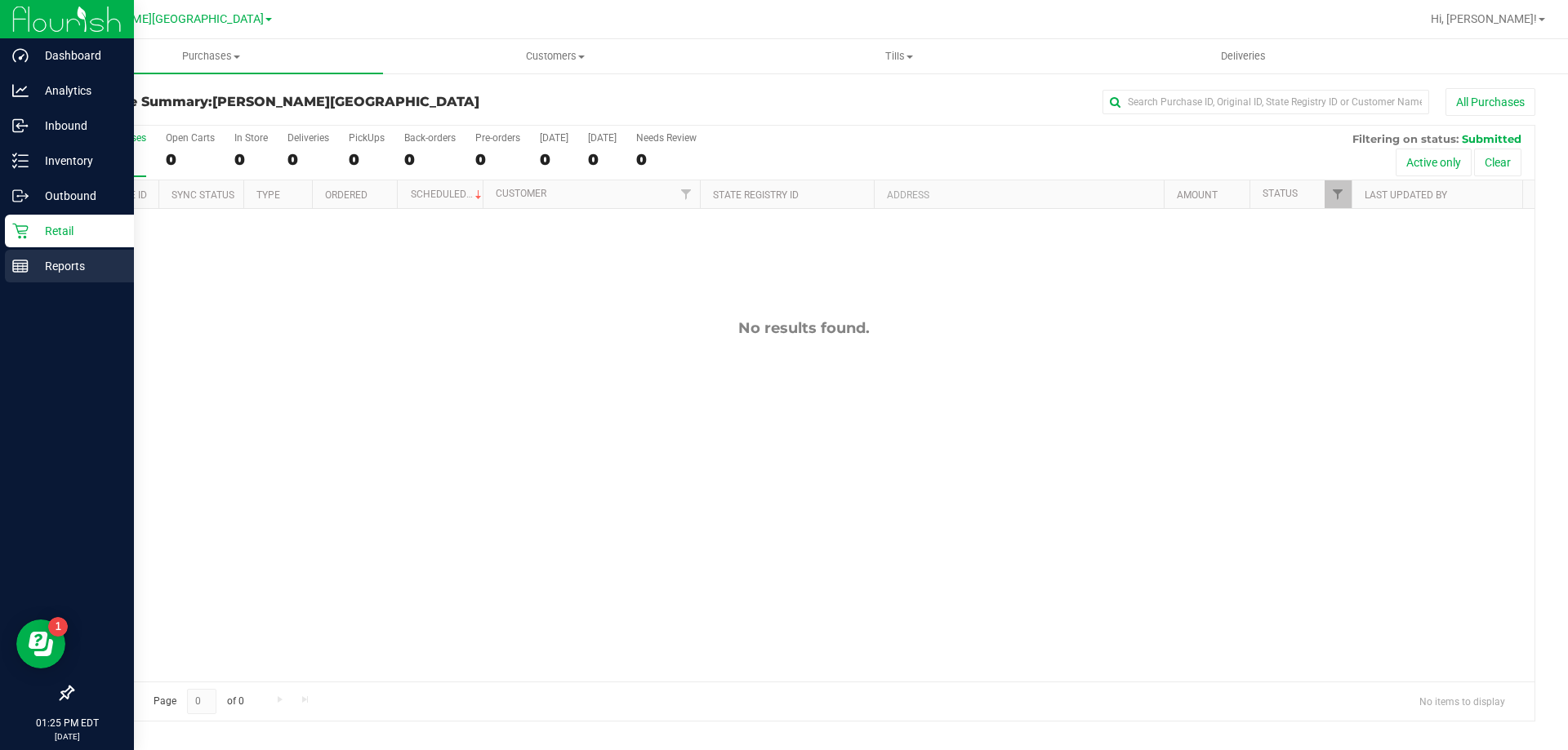
click at [21, 272] on rect at bounding box center [21, 266] width 15 height 11
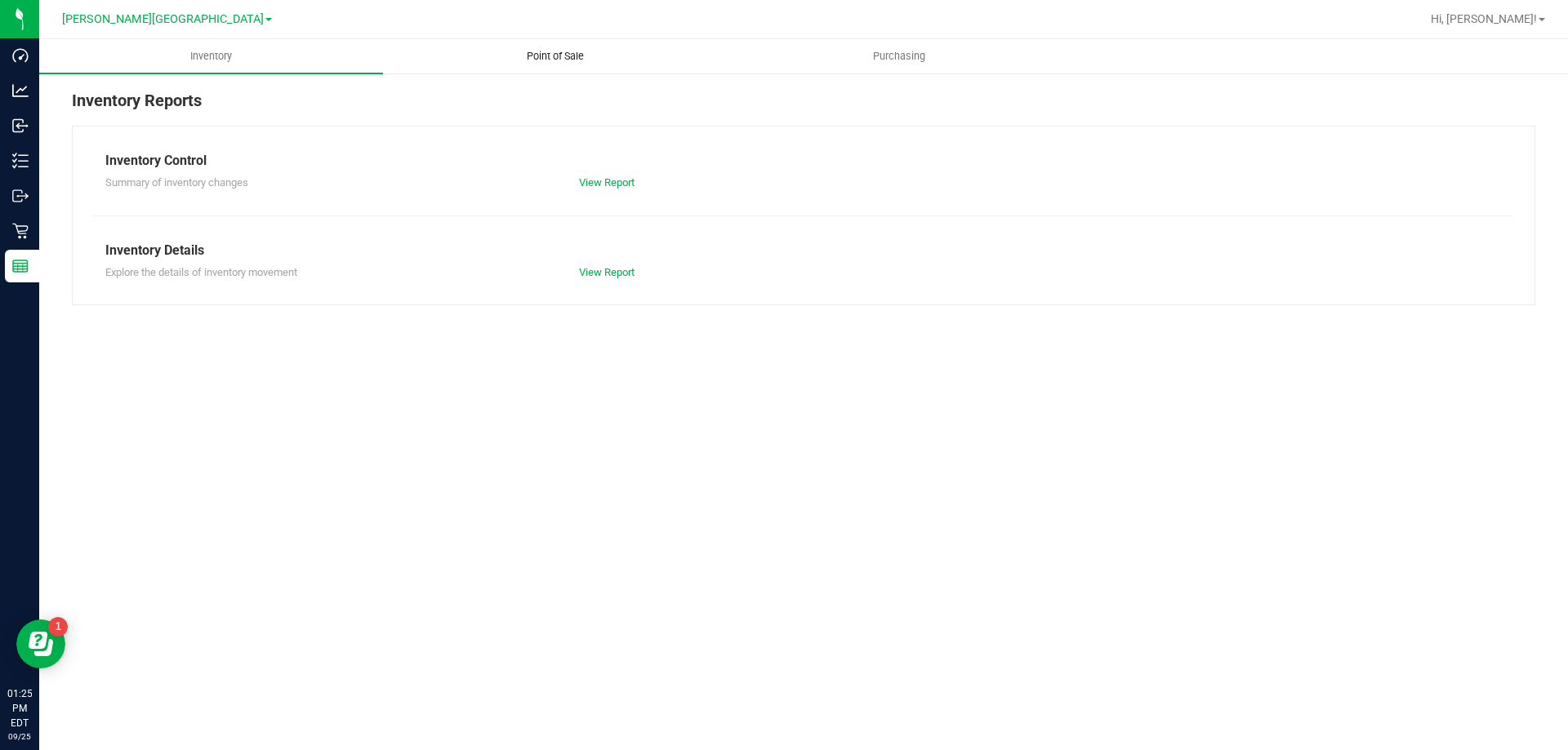
click at [545, 49] on span "Point of Sale" at bounding box center [555, 56] width 102 height 15
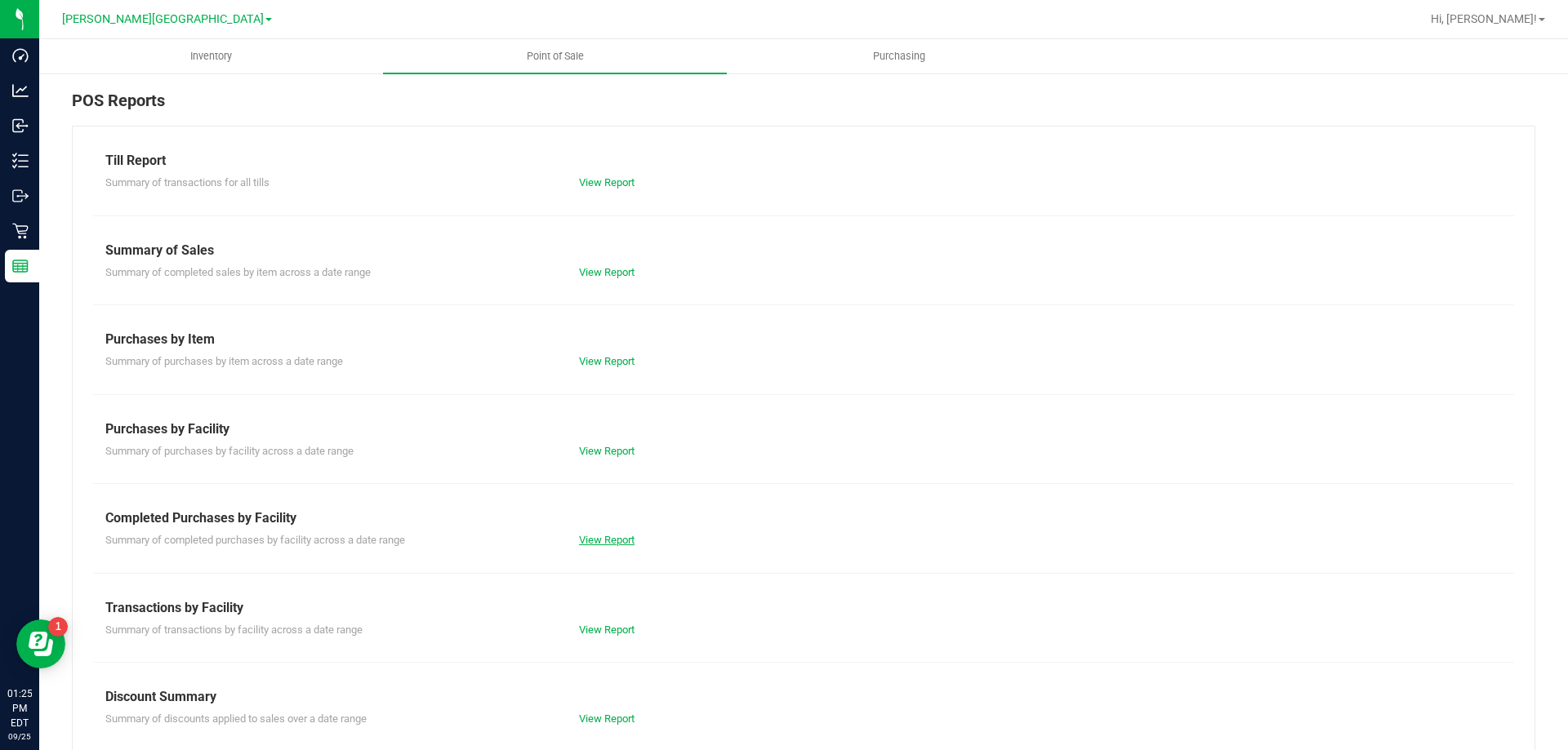
click at [611, 544] on link "View Report" at bounding box center [606, 539] width 56 height 12
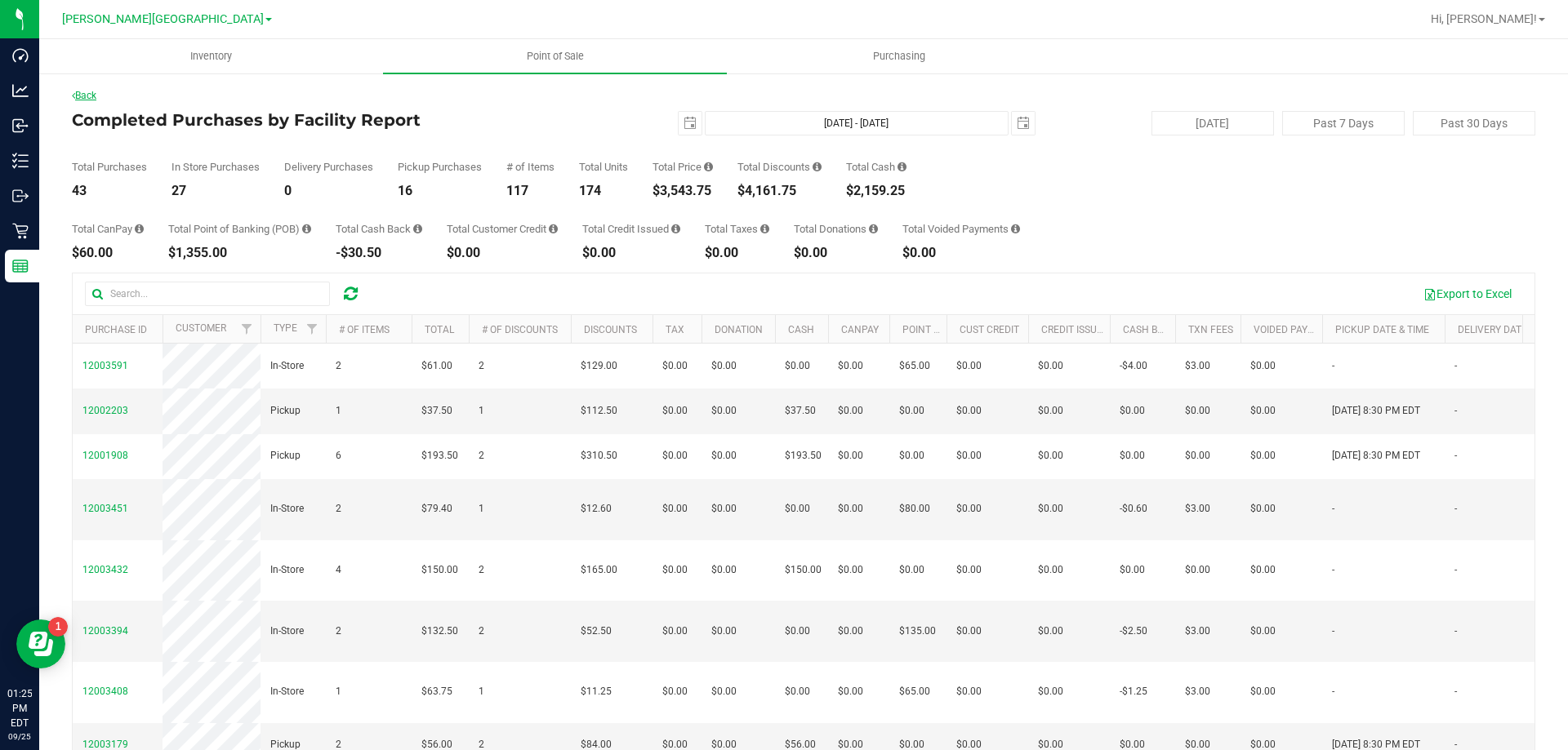
click at [89, 95] on link "Back" at bounding box center [84, 95] width 24 height 11
